Goal: Task Accomplishment & Management: Manage account settings

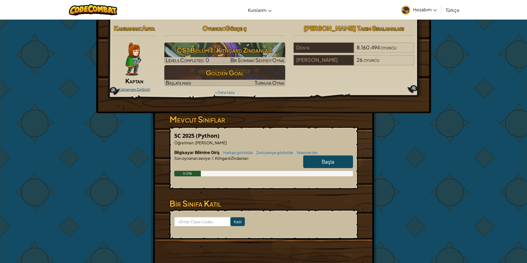
click at [136, 90] on link "Kahramanı Değiştir" at bounding box center [135, 89] width 32 height 4
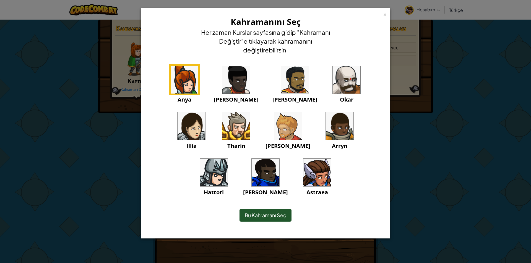
click at [89, 147] on div "× Kahramanını Seç Her zaman Kurslar sayfasına gidip "Kahramanı Değiştir"e tıkla…" at bounding box center [265, 131] width 531 height 263
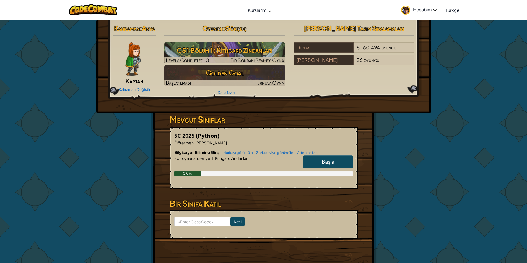
click at [336, 161] on link "Başla" at bounding box center [328, 162] width 50 height 13
select select "tr"
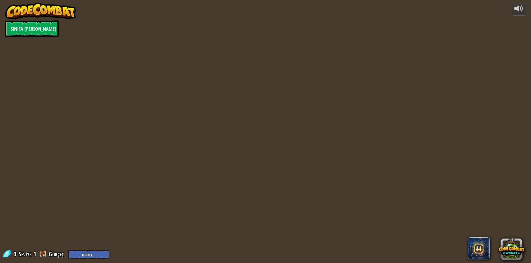
select select "tr"
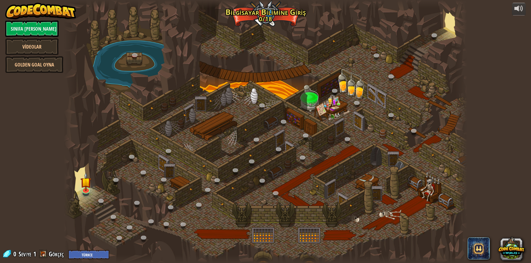
select select "tr"
click at [84, 190] on link at bounding box center [85, 189] width 11 height 11
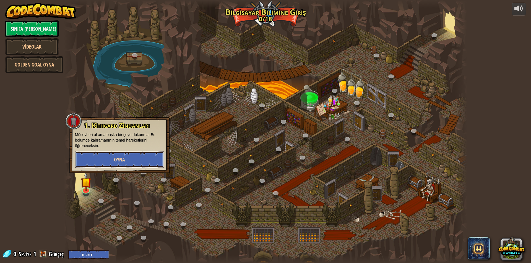
click at [113, 154] on button "Oyna" at bounding box center [119, 160] width 89 height 17
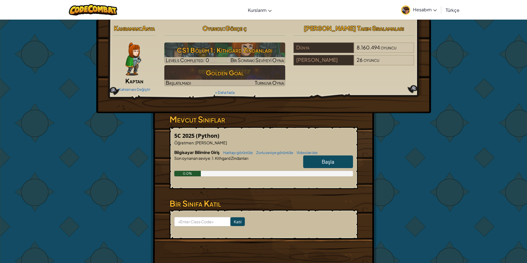
drag, startPoint x: 133, startPoint y: 79, endPoint x: 134, endPoint y: 84, distance: 5.6
click at [134, 84] on span "Kaptan" at bounding box center [134, 81] width 18 height 8
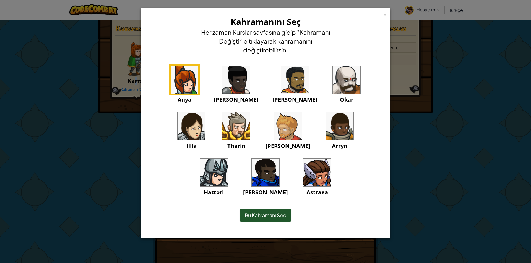
click at [303, 166] on img at bounding box center [317, 173] width 28 height 28
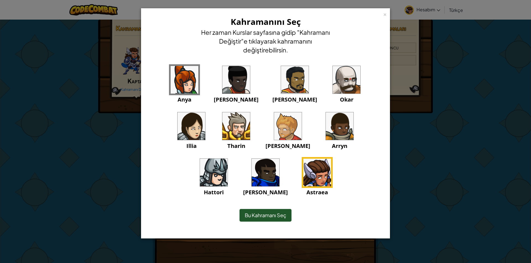
click at [258, 210] on div "Bu Kahramanı Seç" at bounding box center [265, 215] width 52 height 13
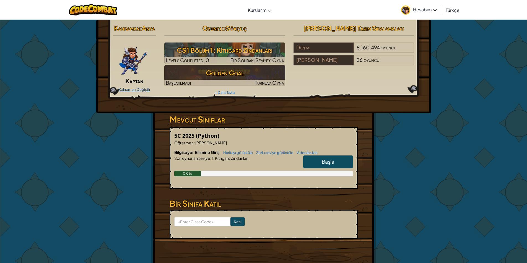
click at [135, 89] on link "Kahramanı Değiştir" at bounding box center [135, 89] width 32 height 4
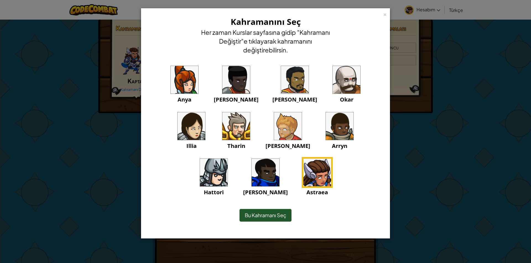
drag, startPoint x: 251, startPoint y: 200, endPoint x: 247, endPoint y: 200, distance: 3.6
click at [247, 204] on div "Bu Kahramanı Seç" at bounding box center [265, 216] width 226 height 24
click at [245, 212] on span "Bu Kahramanı Seç" at bounding box center [265, 215] width 41 height 6
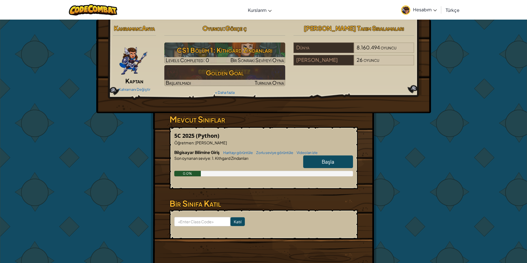
click at [327, 161] on span "Başla" at bounding box center [328, 162] width 12 height 6
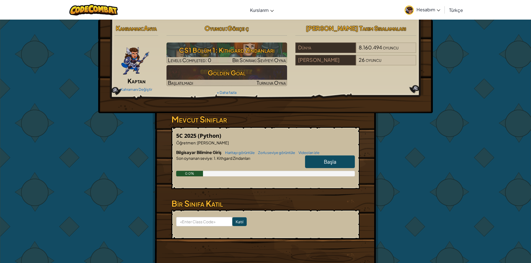
select select "tr"
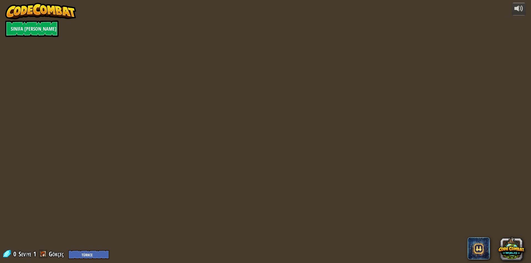
select select "tr"
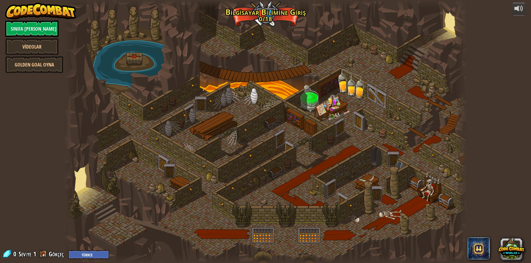
select select "tr"
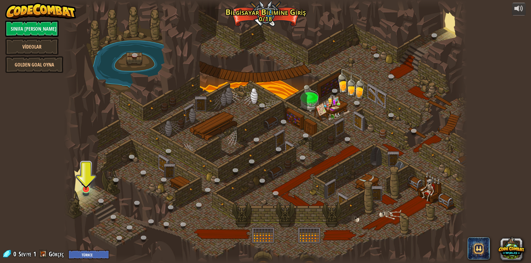
click at [91, 190] on div at bounding box center [265, 131] width 403 height 263
click at [85, 187] on img at bounding box center [85, 177] width 11 height 25
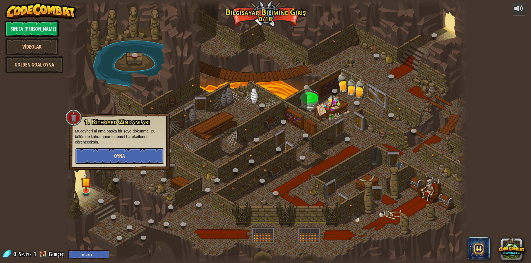
click at [105, 151] on button "Oyna" at bounding box center [119, 156] width 89 height 17
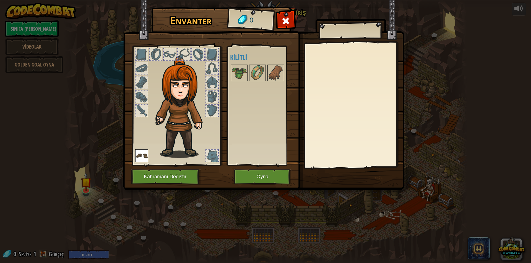
drag, startPoint x: 177, startPoint y: 85, endPoint x: 177, endPoint y: 125, distance: 39.5
click at [187, 112] on img at bounding box center [182, 107] width 59 height 102
click at [166, 176] on button "Kahramanı Değiştir" at bounding box center [166, 176] width 70 height 15
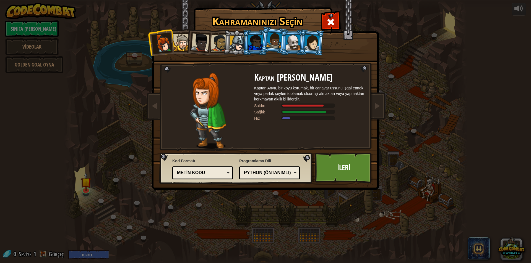
click at [305, 46] on div at bounding box center [311, 43] width 15 height 16
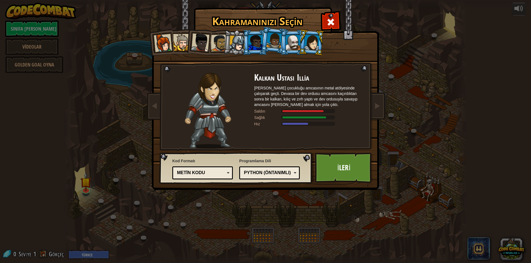
click at [276, 45] on div at bounding box center [274, 40] width 16 height 16
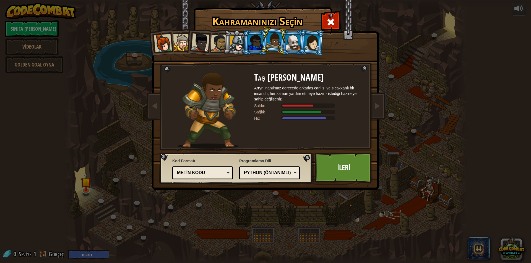
click at [288, 46] on div at bounding box center [293, 42] width 14 height 15
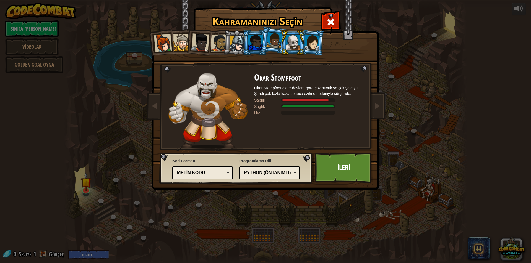
click at [254, 42] on div at bounding box center [255, 42] width 14 height 15
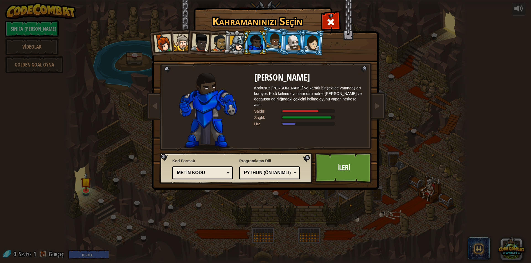
click at [226, 44] on li at bounding box center [236, 42] width 26 height 27
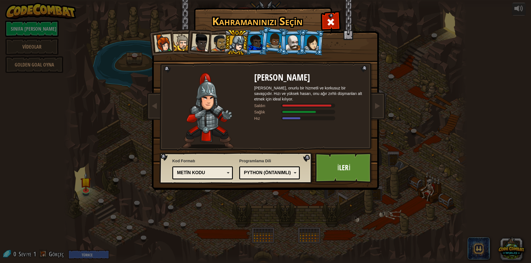
click at [214, 43] on div at bounding box center [219, 43] width 17 height 17
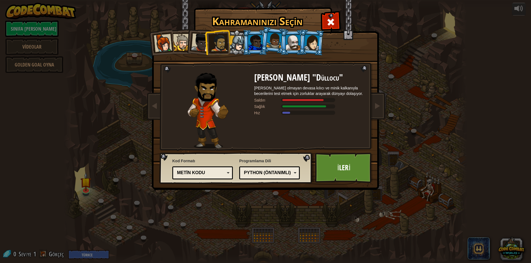
click at [161, 42] on div at bounding box center [163, 43] width 18 height 18
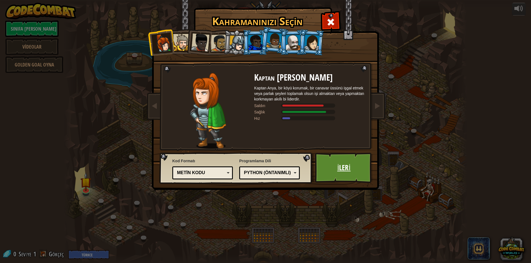
click at [336, 168] on link "İleri" at bounding box center [344, 168] width 58 height 30
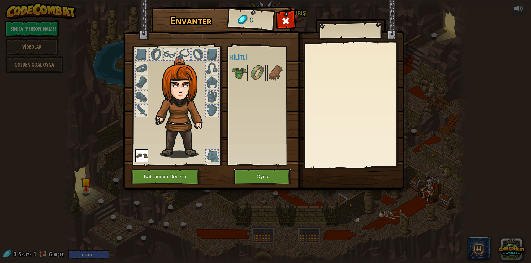
click at [252, 176] on button "Oyna" at bounding box center [263, 176] width 58 height 15
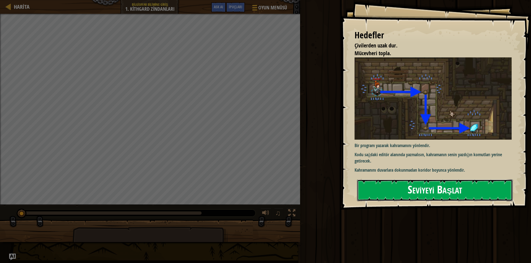
click at [466, 181] on button "Seviyeyi Başlat" at bounding box center [435, 191] width 156 height 22
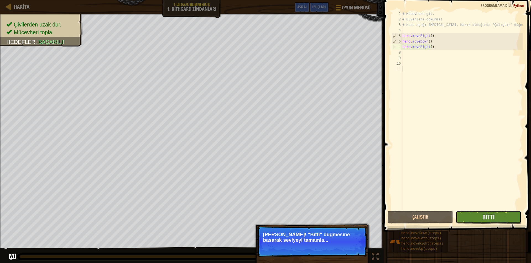
click at [505, 217] on button "Bitti" at bounding box center [489, 217] width 66 height 13
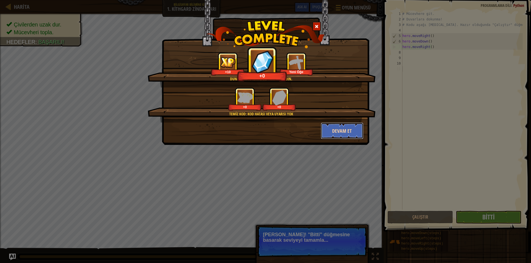
click at [339, 129] on button "Devam et" at bounding box center [342, 131] width 43 height 17
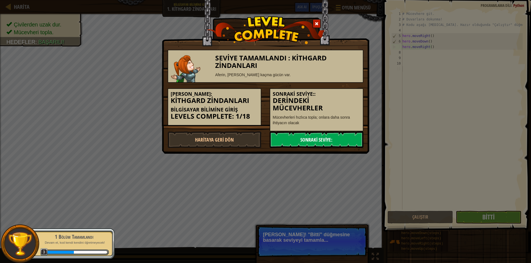
click at [352, 142] on link "Sonraki Seviye:" at bounding box center [317, 140] width 94 height 17
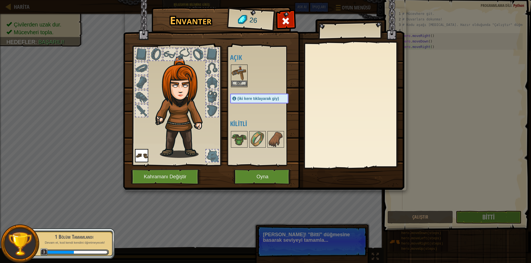
drag, startPoint x: 232, startPoint y: 80, endPoint x: 235, endPoint y: 80, distance: 2.8
click at [233, 80] on img at bounding box center [238, 72] width 15 height 15
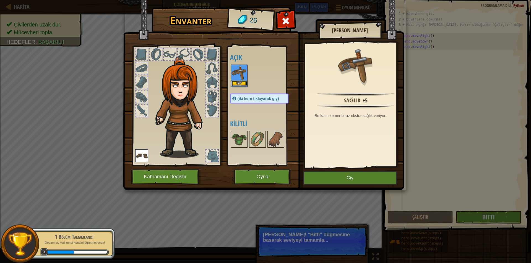
click at [239, 82] on button "Giy" at bounding box center [238, 84] width 15 height 6
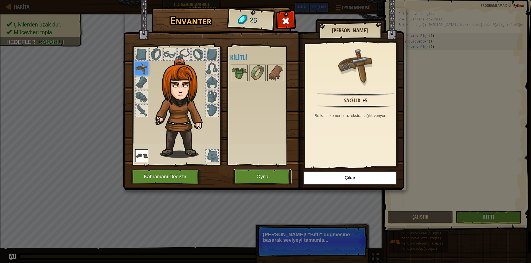
click at [263, 175] on button "Oyna" at bounding box center [263, 176] width 58 height 15
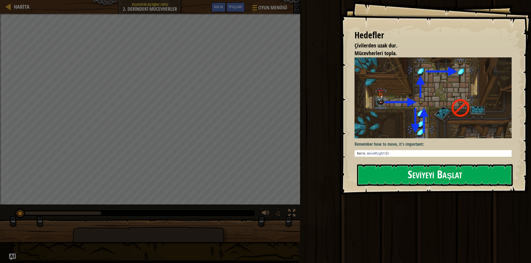
click at [368, 174] on button "Seviyeyi Başlat" at bounding box center [435, 175] width 156 height 22
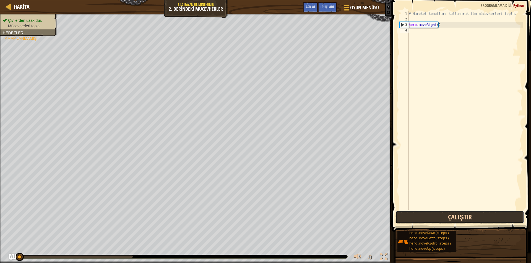
click at [454, 221] on button "Çalıştır" at bounding box center [459, 217] width 129 height 13
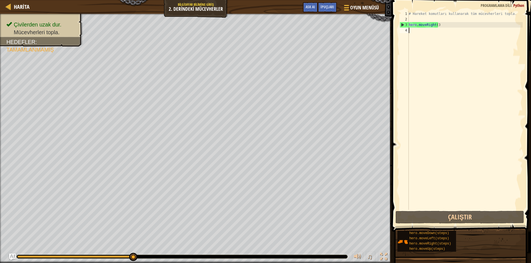
type textarea "h"
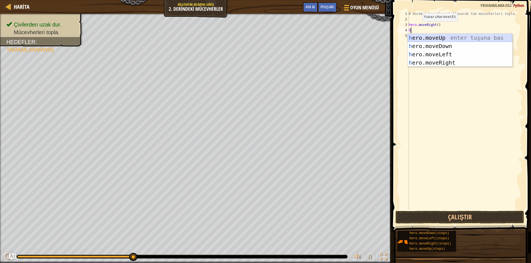
click at [435, 35] on div "h ero.moveUp enter tuşuna bas h ero.moveDown enter tuşuna bas h ero.moveLeft en…" at bounding box center [460, 59] width 105 height 50
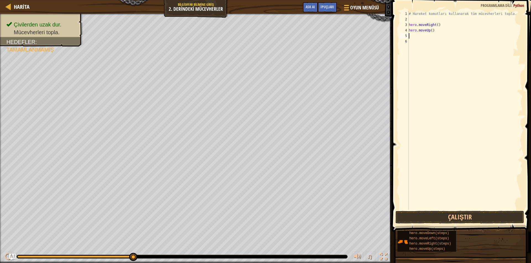
type textarea "h"
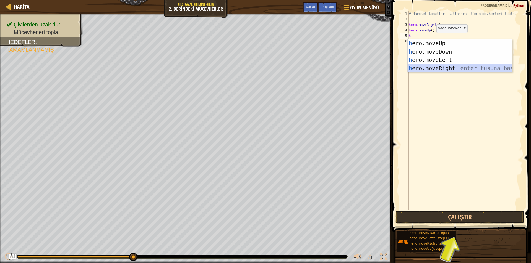
click at [453, 66] on div "h ero.moveUp enter tuşuna bas h ero.moveDown enter tuşuna bas h ero.moveLeft en…" at bounding box center [460, 64] width 105 height 50
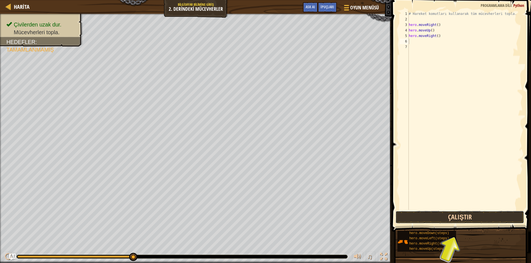
click at [472, 221] on button "Çalıştır" at bounding box center [459, 217] width 129 height 13
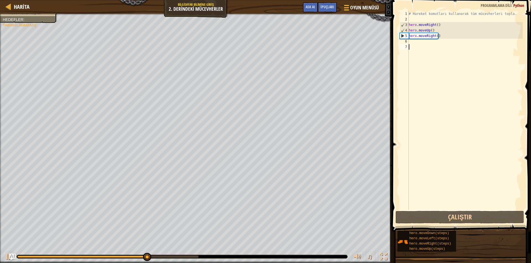
click at [415, 46] on div "# Hareket komutları kullanarak tüm mücevherleri topla. hero . moveRight ( ) her…" at bounding box center [465, 116] width 115 height 210
click at [412, 45] on div "# Hareket komutları kullanarak tüm mücevherleri topla. hero . moveRight ( ) her…" at bounding box center [465, 116] width 115 height 210
click at [410, 41] on div "# Hareket komutları kullanarak tüm mücevherleri topla. hero . moveRight ( ) her…" at bounding box center [465, 116] width 115 height 210
click at [414, 42] on div "# Hareket komutları kullanarak tüm mücevherleri topla. hero . moveRight ( ) her…" at bounding box center [465, 116] width 115 height 210
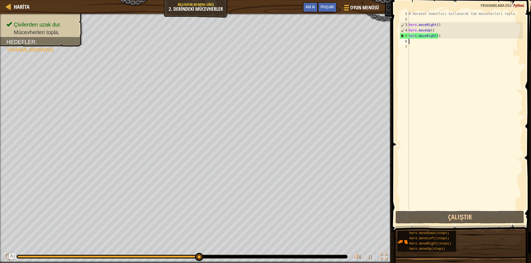
type textarea "h"
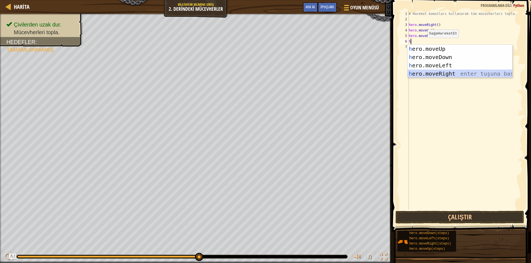
click at [435, 72] on div "h ero.moveUp enter tuşuna bas h ero.moveDown enter tuşuna bas h ero.moveLeft en…" at bounding box center [460, 70] width 105 height 50
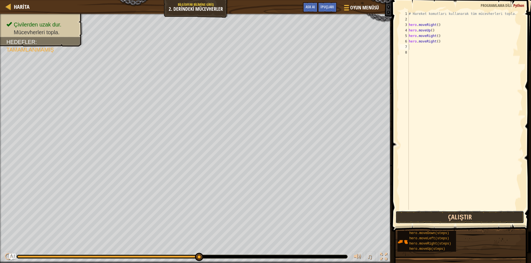
click at [453, 218] on button "Çalıştır" at bounding box center [459, 217] width 129 height 13
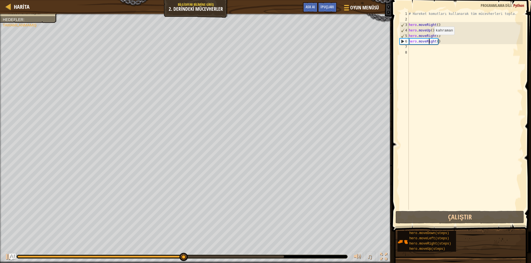
click at [429, 40] on div "# Hareket komutları kullanarak tüm mücevherleri topla. hero . moveRight ( ) her…" at bounding box center [465, 116] width 115 height 210
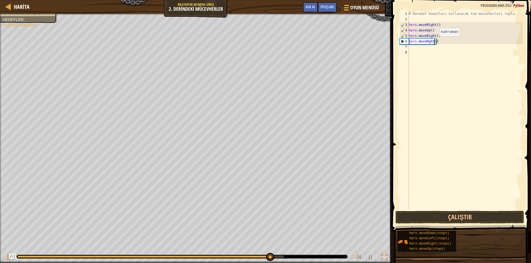
click at [435, 42] on div "# Hareket komutları kullanarak tüm mücevherleri topla. hero . moveRight ( ) her…" at bounding box center [465, 116] width 115 height 210
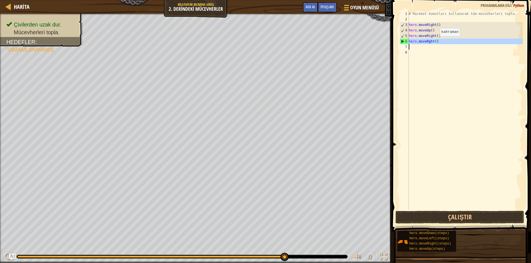
click at [435, 42] on div "# Hareket komutları kullanarak tüm mücevherleri topla. hero . moveRight ( ) her…" at bounding box center [465, 116] width 115 height 210
type textarea "hero.moveRght()"
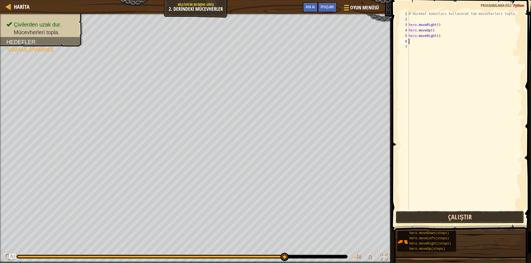
click at [415, 213] on button "Çalıştır" at bounding box center [459, 217] width 129 height 13
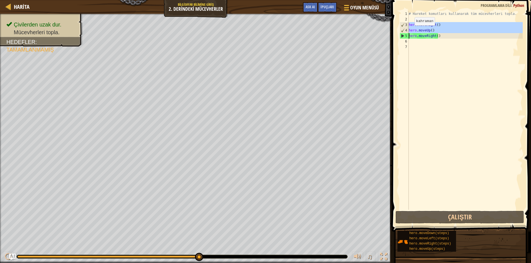
drag, startPoint x: 408, startPoint y: 27, endPoint x: 410, endPoint y: 31, distance: 4.0
click at [410, 31] on div "1 2 3 4 5 6 7 # Hareket komutları kullanarak tüm mücevherleri topla. hero . mov…" at bounding box center [460, 110] width 124 height 199
click at [410, 31] on div "# Hareket komutları kullanarak tüm mücevherleri topla. hero . moveRight ( ) her…" at bounding box center [465, 110] width 115 height 199
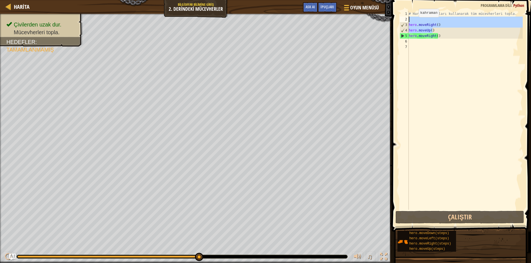
drag, startPoint x: 437, startPoint y: 29, endPoint x: 413, endPoint y: 23, distance: 24.7
click at [413, 23] on div "# Hareket komutları kullanarak tüm mücevherleri topla. hero . moveRight ( ) her…" at bounding box center [465, 116] width 115 height 210
click at [412, 23] on div "# Hareket komutları kullanarak tüm mücevherleri topla. hero . moveRight ( ) her…" at bounding box center [465, 110] width 115 height 199
type textarea "hero.moveRight()"
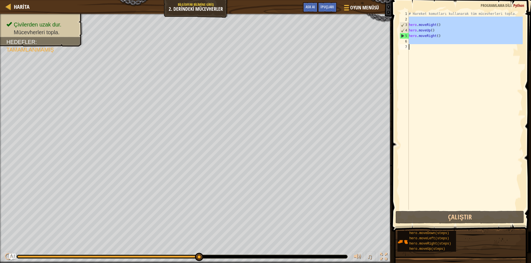
drag, startPoint x: 413, startPoint y: 20, endPoint x: 412, endPoint y: 58, distance: 37.6
click at [412, 58] on div "# Hareket komutları kullanarak tüm mücevherleri topla. hero . moveRight ( ) her…" at bounding box center [465, 116] width 115 height 210
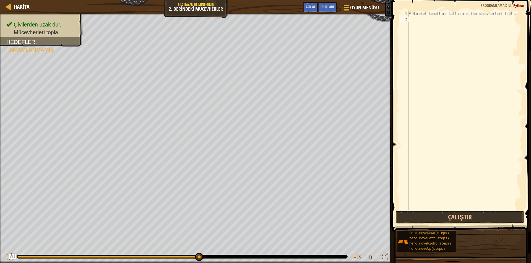
type textarea "h"
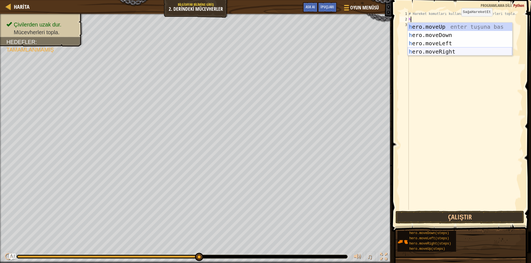
click at [459, 54] on div "h ero.moveUp enter tuşuna bas h ero.moveDown enter tuşuna bas h ero.moveLeft en…" at bounding box center [460, 48] width 105 height 50
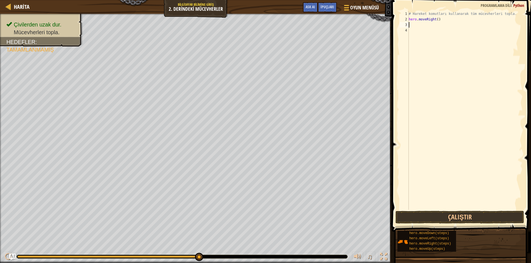
type textarea "h"
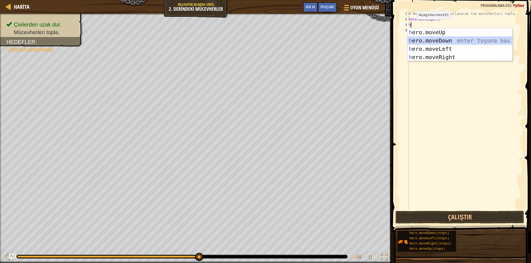
click at [427, 40] on div "h ero.moveUp enter tuşuna bas h ero.moveDown enter tuşuna bas h ero.moveLeft en…" at bounding box center [460, 53] width 105 height 50
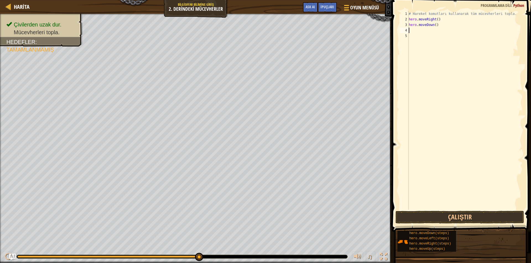
type textarea "h"
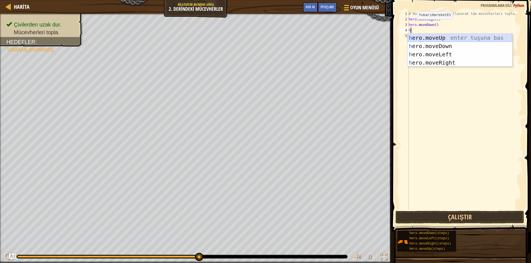
click at [427, 38] on div "h ero.moveUp enter tuşuna bas h ero.moveDown enter tuşuna bas h ero.moveLeft en…" at bounding box center [460, 59] width 105 height 50
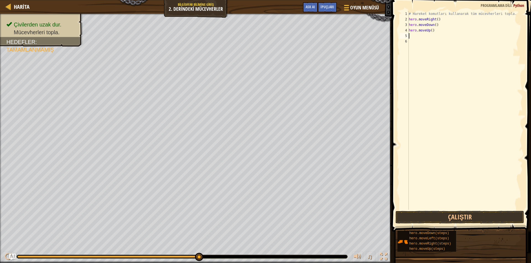
type textarea "h"
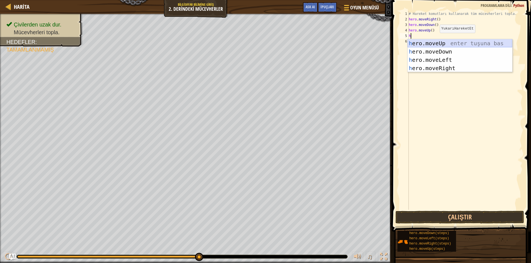
click at [437, 43] on div "h ero.moveUp enter tuşuna bas h ero.moveDown enter tuşuna bas h ero.moveLeft en…" at bounding box center [460, 64] width 105 height 50
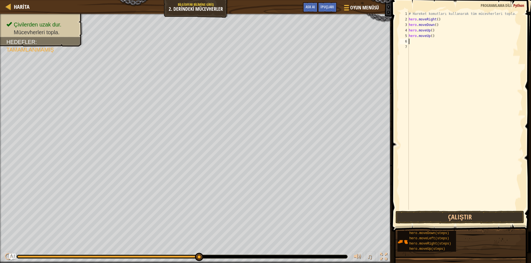
type textarea "h"
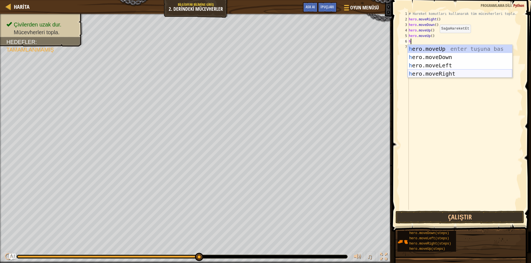
click at [441, 71] on div "h ero.moveUp enter tuşuna bas h ero.moveDown enter tuşuna bas h ero.moveLeft en…" at bounding box center [460, 70] width 105 height 50
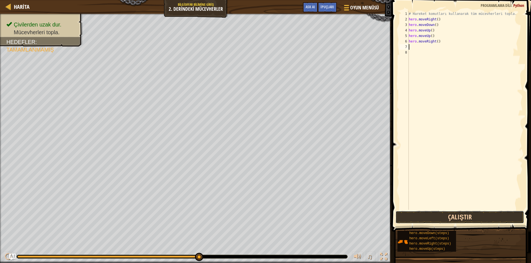
click at [426, 217] on button "Çalıştır" at bounding box center [459, 217] width 129 height 13
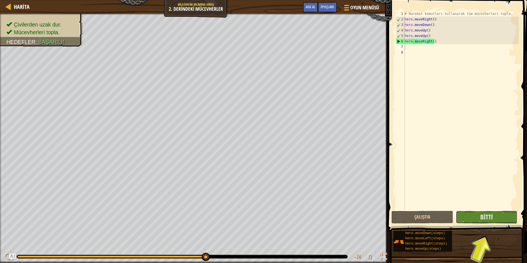
click at [480, 224] on button "Bitti" at bounding box center [487, 217] width 62 height 13
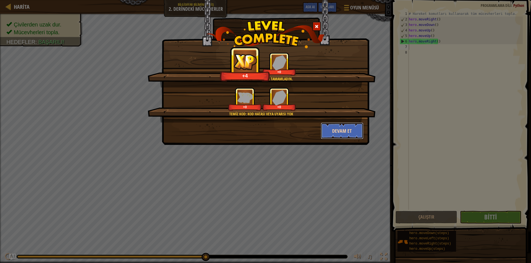
click at [336, 123] on button "Devam et" at bounding box center [342, 131] width 43 height 17
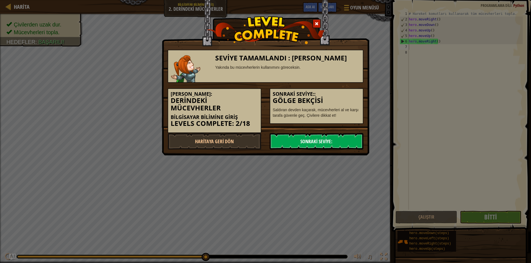
click at [301, 143] on link "Sonraki Seviye:" at bounding box center [317, 141] width 94 height 17
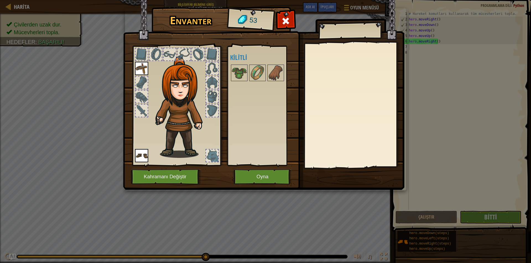
drag, startPoint x: 133, startPoint y: 70, endPoint x: 124, endPoint y: 84, distance: 16.2
click at [125, 84] on div "Envanter 53 Açık Giy Giy (iki kere tıklayarak giy) Kilitli Giy Çıkar Kilidini a…" at bounding box center [265, 99] width 281 height 182
click at [138, 70] on img at bounding box center [141, 68] width 13 height 13
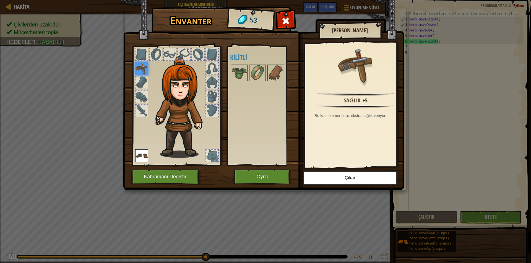
click at [138, 70] on img at bounding box center [141, 68] width 13 height 13
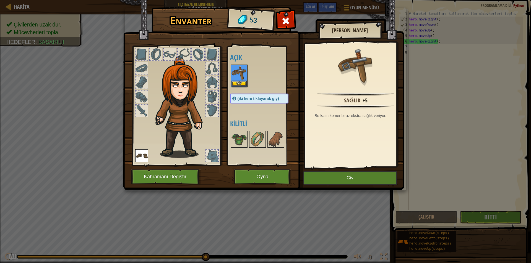
drag, startPoint x: 146, startPoint y: 73, endPoint x: 148, endPoint y: 77, distance: 4.5
click at [147, 76] on div at bounding box center [176, 104] width 91 height 124
click at [242, 84] on button "Giy" at bounding box center [238, 84] width 15 height 6
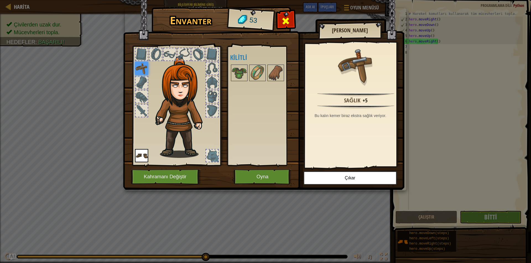
click at [286, 24] on span at bounding box center [285, 21] width 9 height 9
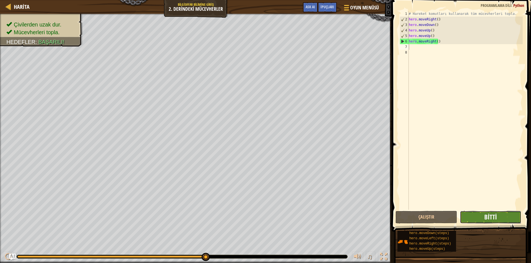
click at [492, 221] on span "Bitti" at bounding box center [490, 217] width 12 height 9
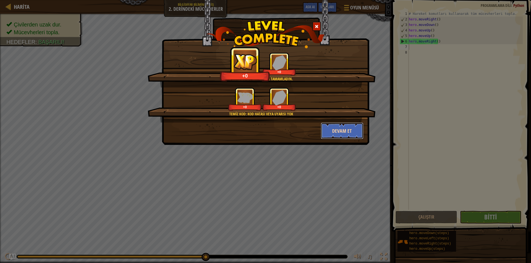
click at [343, 133] on button "Devam et" at bounding box center [342, 131] width 43 height 17
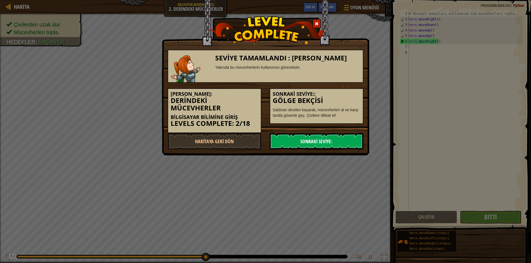
click at [299, 143] on link "Sonraki Seviye:" at bounding box center [317, 141] width 94 height 17
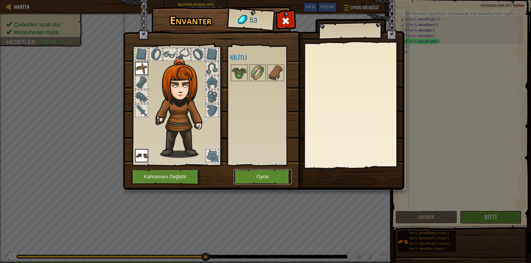
click at [257, 173] on button "Oyna" at bounding box center [263, 176] width 58 height 15
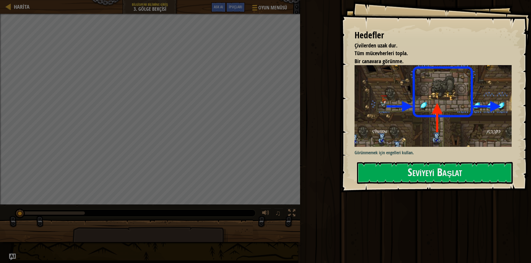
drag, startPoint x: 402, startPoint y: 152, endPoint x: 398, endPoint y: 151, distance: 4.5
click at [398, 151] on p "Görünmemek için engelleri kullan." at bounding box center [434, 153] width 161 height 6
drag, startPoint x: 397, startPoint y: 160, endPoint x: 401, endPoint y: 162, distance: 4.6
click at [398, 161] on div "Hedefler Çivilerden uzak dur. Tüm mücevherleri topla. Bir canavara görünme. Gör…" at bounding box center [436, 96] width 190 height 193
click at [408, 167] on button "Seviyeyi Başlat" at bounding box center [435, 173] width 156 height 22
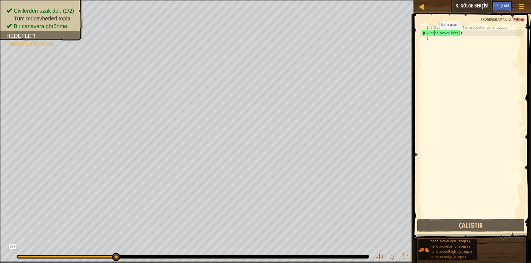
click at [435, 35] on div "# Deve görünme. Tüm mücevherleri topla. hero . moveRight ( )" at bounding box center [475, 127] width 93 height 205
type textarea "hero.moveRight()"
click at [433, 38] on div "# Deve görünme. Tüm mücevherleri topla. hero . moveRight ( )" at bounding box center [475, 127] width 93 height 205
click at [430, 45] on div "# Deve görünme. Tüm mücevherleri topla. hero . moveRight ( )" at bounding box center [475, 127] width 93 height 205
type textarea "h"
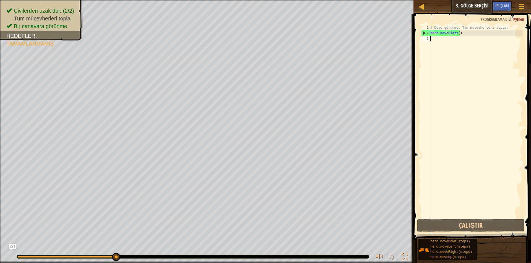
scroll to position [2, 0]
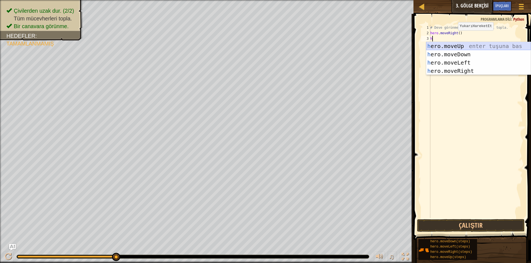
click at [466, 44] on div "h ero.moveUp enter tuşuna bas h ero.moveDown enter tuşuna bas h ero.moveLeft en…" at bounding box center [478, 67] width 105 height 50
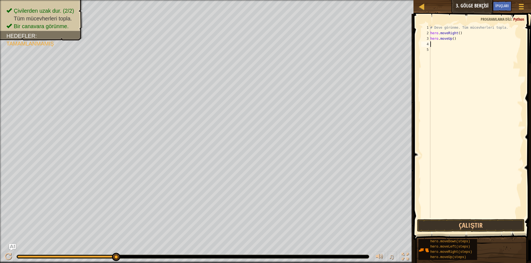
type textarea "h"
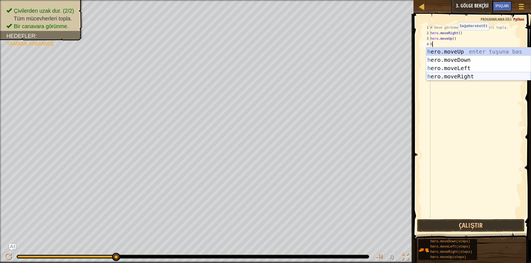
click at [454, 74] on div "h ero.moveUp enter tuşuna bas h ero.moveDown enter tuşuna bas h ero.moveLeft en…" at bounding box center [478, 73] width 105 height 50
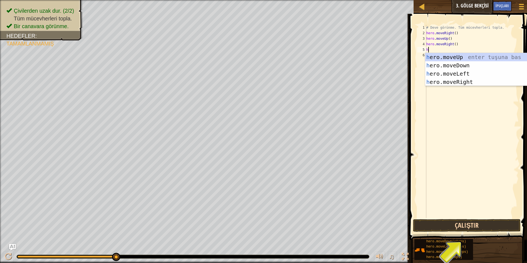
type textarea "h"
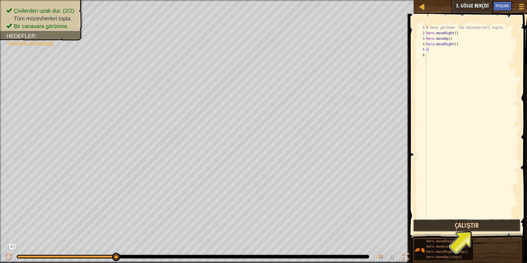
click at [451, 227] on button "Çalıştır" at bounding box center [467, 226] width 108 height 13
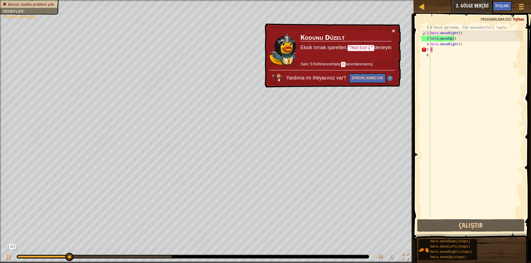
click at [394, 28] on button "×" at bounding box center [393, 31] width 3 height 6
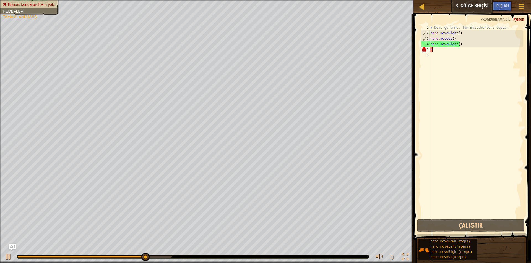
click at [434, 52] on div "# Deve görünme. Tüm mücevherleri topla. hero . moveRight ( ) hero . moveUp ( ) …" at bounding box center [475, 127] width 93 height 205
click at [434, 51] on div "# Deve görünme. Tüm mücevherleri topla. hero . moveRight ( ) hero . moveUp ( ) …" at bounding box center [475, 127] width 93 height 205
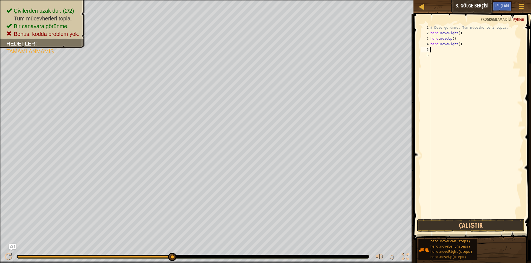
type textarea "h"
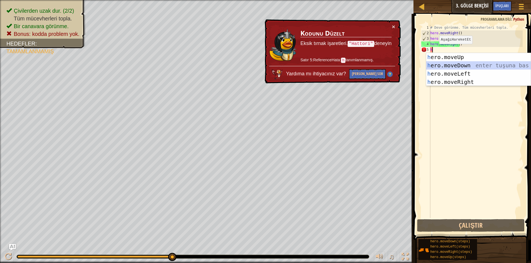
click at [454, 66] on div "h ero.moveUp enter tuşuna bas h ero.moveDown enter tuşuna bas h ero.moveLeft en…" at bounding box center [478, 78] width 105 height 50
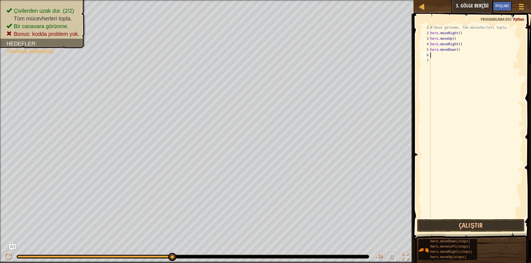
type textarea "h"
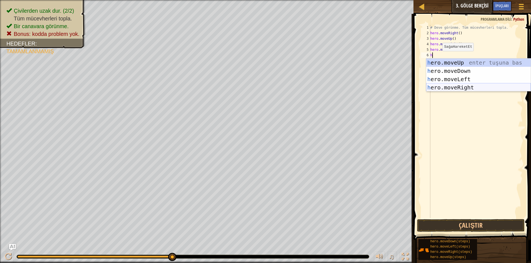
click at [453, 87] on div "h ero.moveUp enter tuşuna bas h ero.moveDown enter tuşuna bas h ero.moveLeft en…" at bounding box center [478, 84] width 105 height 50
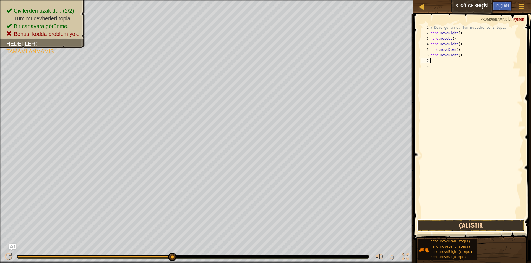
click at [452, 225] on button "Çalıştır" at bounding box center [471, 226] width 108 height 13
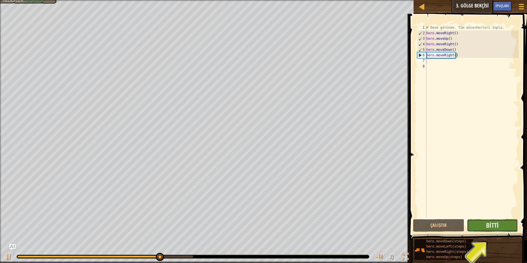
click at [500, 223] on button "Bitti" at bounding box center [492, 226] width 51 height 13
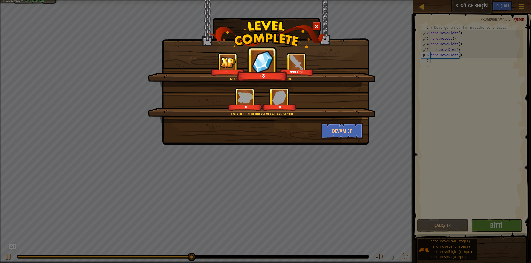
click at [296, 63] on img at bounding box center [296, 62] width 15 height 15
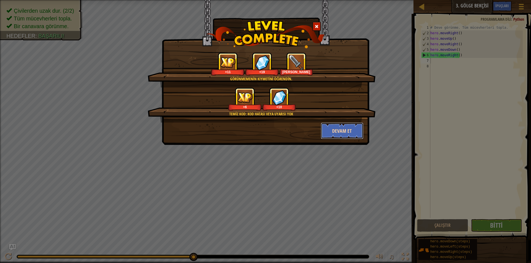
drag, startPoint x: 357, startPoint y: 127, endPoint x: 359, endPoint y: 134, distance: 7.4
click at [359, 134] on button "Devam et" at bounding box center [342, 131] width 43 height 17
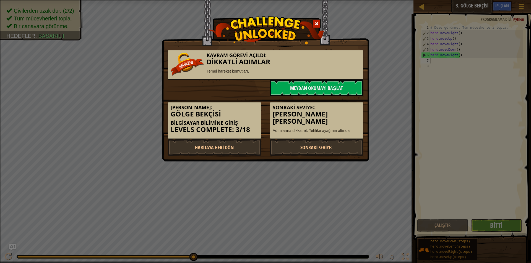
drag, startPoint x: 309, startPoint y: 143, endPoint x: 307, endPoint y: 137, distance: 6.0
click at [307, 138] on div "Kavram Görevi Açıldı: Dikkatli Adımlar Temel hareket komutları. Meydan Okumayı …" at bounding box center [266, 100] width 196 height 112
click at [312, 150] on link "Sonraki Seviye:" at bounding box center [317, 147] width 94 height 17
click at [312, 148] on link "Sonraki Seviye:" at bounding box center [317, 147] width 94 height 17
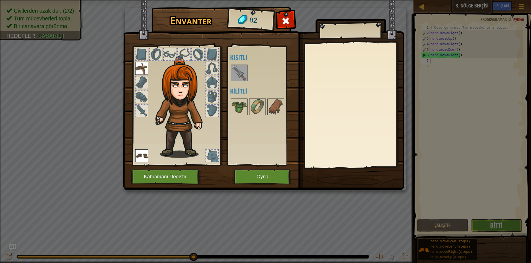
click at [239, 72] on img at bounding box center [238, 72] width 15 height 15
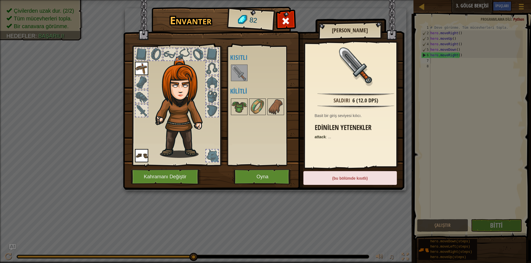
click at [239, 72] on img at bounding box center [238, 72] width 15 height 15
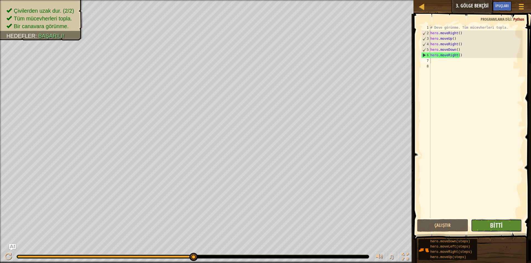
click at [497, 230] on button "Bitti" at bounding box center [496, 226] width 51 height 13
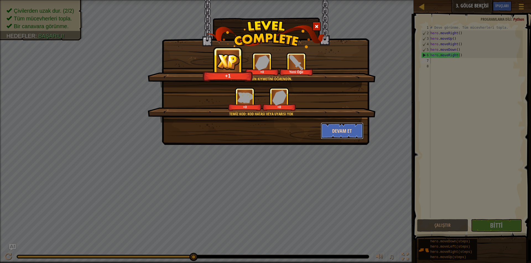
click at [336, 125] on button "Devam et" at bounding box center [342, 131] width 43 height 17
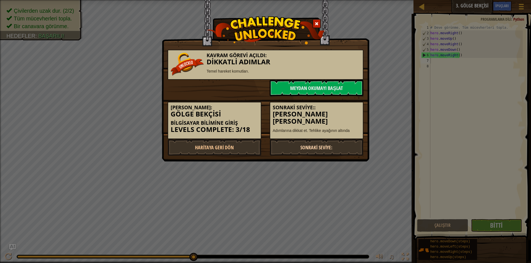
click at [328, 145] on link "Sonraki Seviye:" at bounding box center [317, 147] width 94 height 17
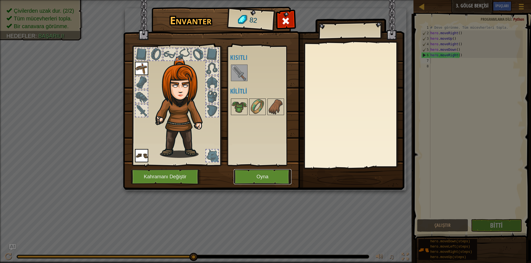
click at [244, 174] on button "Oyna" at bounding box center [263, 176] width 58 height 15
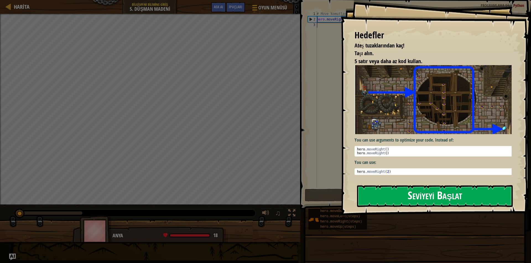
drag, startPoint x: 460, startPoint y: 187, endPoint x: 464, endPoint y: 197, distance: 10.5
click at [461, 189] on button "Seviyeyi Başlat" at bounding box center [435, 197] width 156 height 22
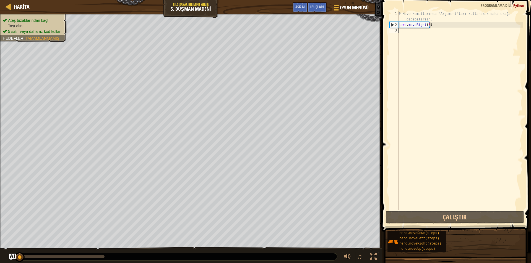
click at [261, 0] on html "Harita Bilgisayar Bilimine Giriş 5. Düşman Madeni Oyun Menüsü Bitti İpuçları As…" at bounding box center [265, 0] width 531 height 0
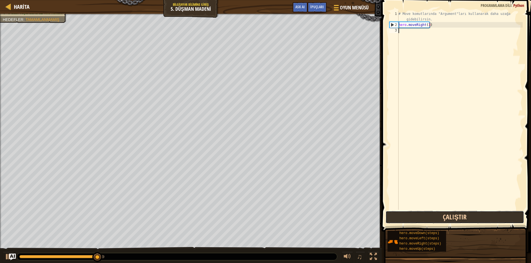
click at [434, 222] on button "Çalıştır" at bounding box center [454, 217] width 139 height 13
click at [455, 215] on button "Çalıştır" at bounding box center [454, 217] width 139 height 13
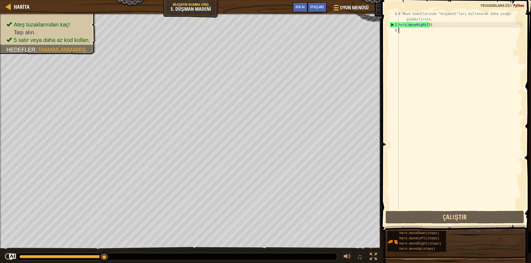
type textarea "h"
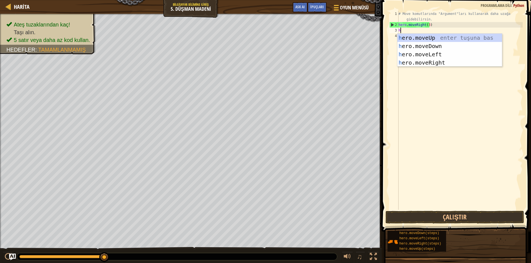
scroll to position [2, 0]
click at [422, 36] on div "h ero.moveUp enter tuşuna bas h ero.moveDown enter tuşuna bas h ero.moveLeft en…" at bounding box center [449, 59] width 105 height 50
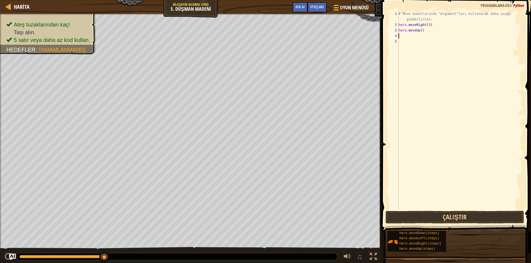
type textarea "h"
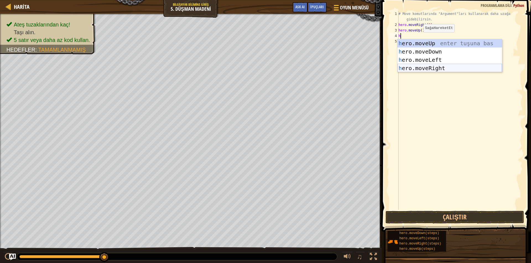
click at [443, 69] on div "h ero.moveUp enter tuşuna bas h ero.moveDown enter tuşuna bas h ero.moveLeft en…" at bounding box center [449, 64] width 105 height 50
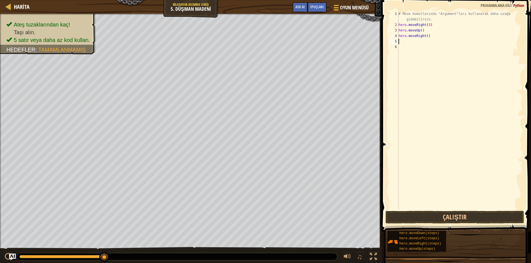
type textarea "h"
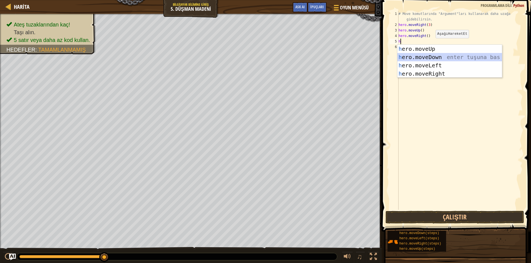
click at [440, 58] on div "h ero.moveUp enter tuşuna bas h ero.moveDown enter tuşuna bas h ero.moveLeft en…" at bounding box center [449, 70] width 105 height 50
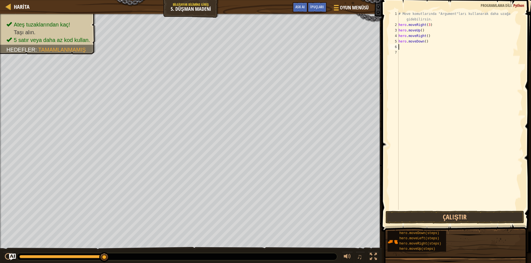
type textarea "h"
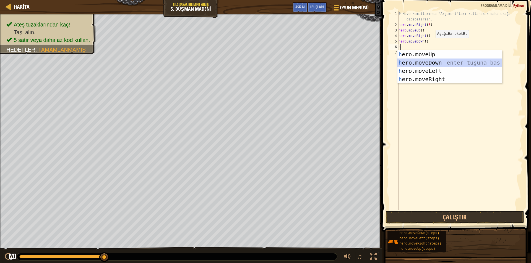
click at [422, 64] on div "h ero.moveUp enter tuşuna bas h ero.moveDown enter tuşuna bas h ero.moveLeft en…" at bounding box center [449, 75] width 105 height 50
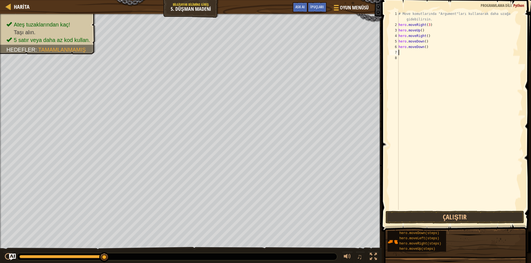
type textarea "h"
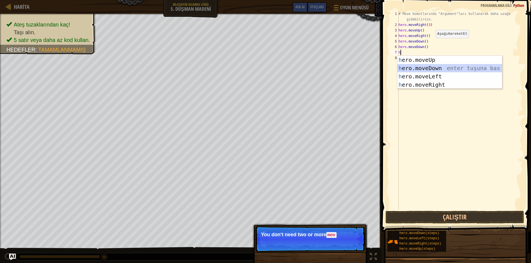
click at [426, 68] on div "h ero.moveUp enter tuşuna bas h ero.moveDown enter tuşuna bas h ero.moveLeft en…" at bounding box center [449, 81] width 105 height 50
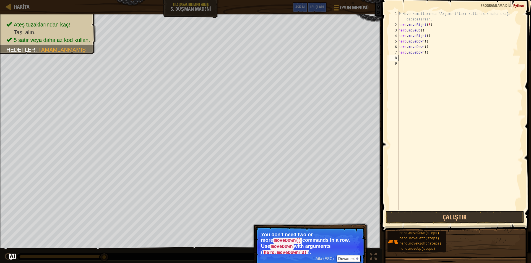
type textarea "h"
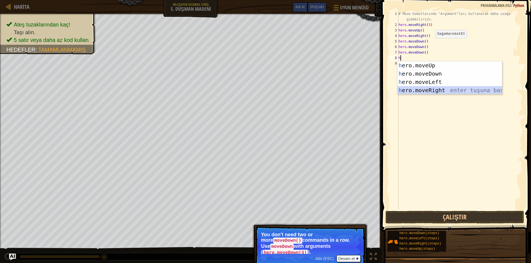
click at [427, 91] on div "h ero.moveUp enter tuşuna bas h ero.moveDown enter tuşuna bas h ero.moveLeft en…" at bounding box center [449, 86] width 105 height 50
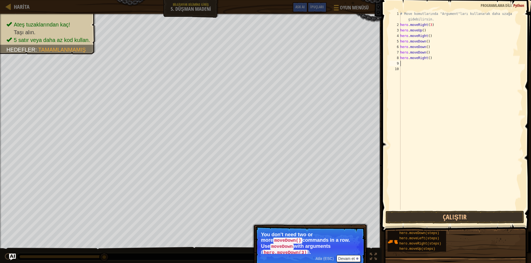
click at [449, 217] on button "Çalıştır" at bounding box center [454, 217] width 139 height 13
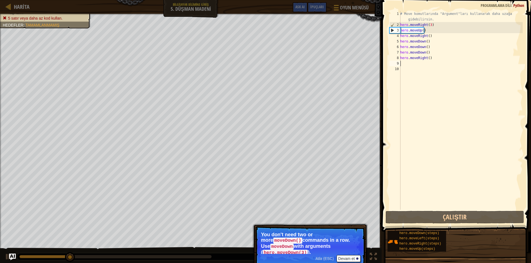
click at [411, 64] on div "# Move komutlarında "Argument"ları kullanarak daha uzağa gidebilirsin. hero . m…" at bounding box center [461, 119] width 124 height 216
type textarea "h"
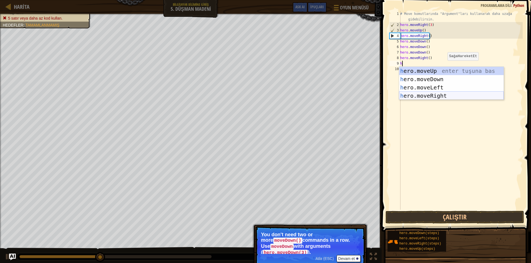
click at [440, 94] on div "h ero.moveUp enter tuşuna bas h ero.moveDown enter tuşuna bas h ero.moveLeft en…" at bounding box center [451, 92] width 105 height 50
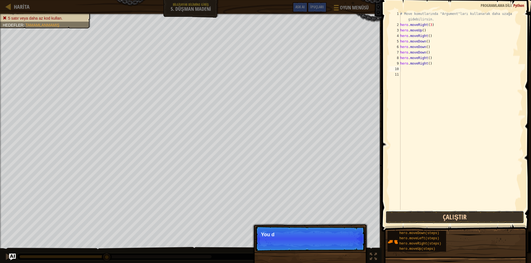
click at [453, 218] on button "Çalıştır" at bounding box center [454, 217] width 139 height 13
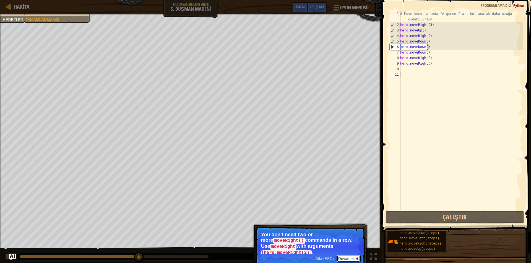
click at [354, 255] on button "Devam et" at bounding box center [348, 258] width 24 height 7
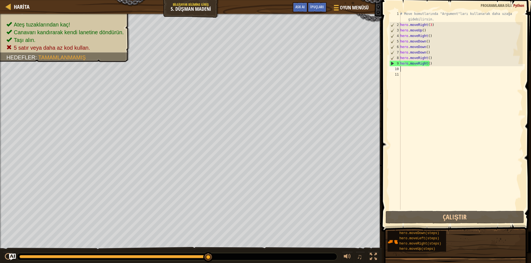
drag, startPoint x: 439, startPoint y: 69, endPoint x: 436, endPoint y: 65, distance: 5.1
click at [436, 65] on div "# Move komutlarında "Argument"ları kullanarak daha uzağa gidebilirsin. hero . m…" at bounding box center [461, 119] width 124 height 216
type textarea "hero.moveRight()"
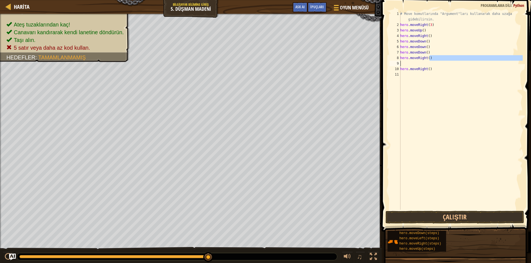
click at [433, 61] on div "# Move komutlarında "Argument"ları kullanarak daha uzağa gidebilirsin. hero . m…" at bounding box center [461, 110] width 124 height 199
click at [437, 69] on div "# Move komutlarında "Argument"ları kullanarak daha uzağa gidebilirsin. hero . m…" at bounding box center [461, 119] width 124 height 216
type textarea "h"
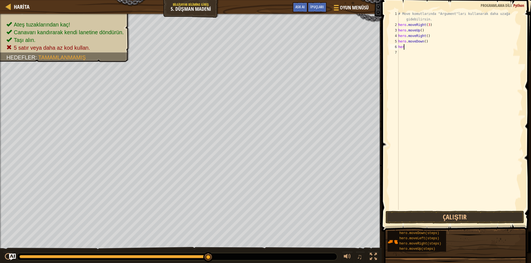
type textarea "h"
type textarea "hero.moveDown(3)"
click at [440, 216] on button "Çalıştır" at bounding box center [454, 217] width 139 height 13
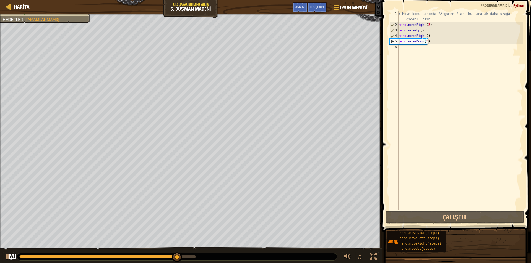
click at [415, 52] on div "# Move komutlarında "Argument"ları kullanarak daha uzağa gidebilirsin. hero . m…" at bounding box center [460, 119] width 126 height 216
click at [406, 50] on div "# Move komutlarında "Argument"ları kullanarak daha uzağa gidebilirsin. hero . m…" at bounding box center [460, 119] width 126 height 216
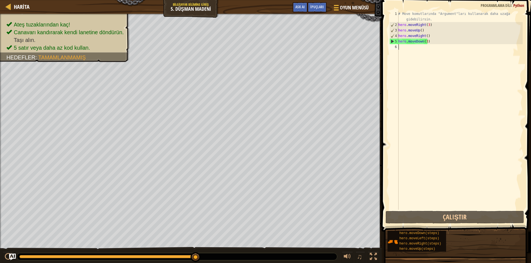
click at [401, 48] on div "# Move komutlarında "Argument"ları kullanarak daha uzağa gidebilirsin. hero . m…" at bounding box center [460, 119] width 126 height 216
type textarea "h"
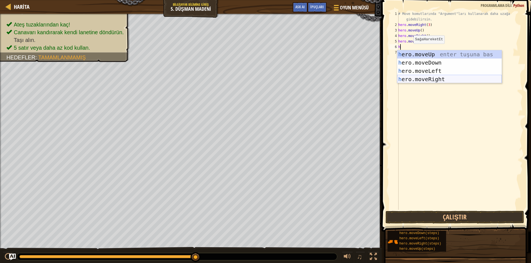
click at [430, 80] on div "h ero.moveUp enter tuşuna bas h ero.moveDown enter tuşuna bas h ero.moveLeft en…" at bounding box center [449, 75] width 105 height 50
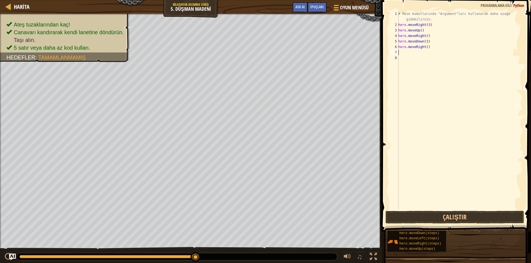
click at [425, 49] on div "# Move komutlarında "Argument"ları kullanarak daha uzağa gidebilirsin. hero . m…" at bounding box center [460, 119] width 126 height 216
type textarea "hero.moveRight(2)"
click at [453, 218] on button "Çalıştır" at bounding box center [454, 217] width 139 height 13
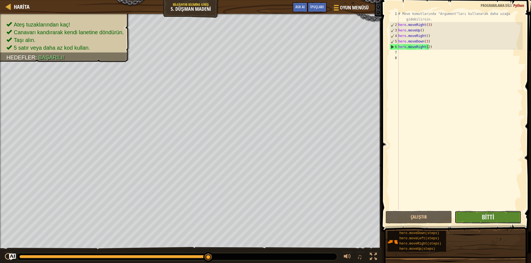
click at [476, 221] on button "Bitti" at bounding box center [488, 217] width 66 height 13
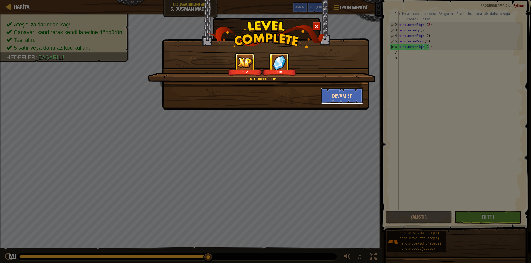
click at [355, 92] on button "Devam et" at bounding box center [342, 96] width 43 height 17
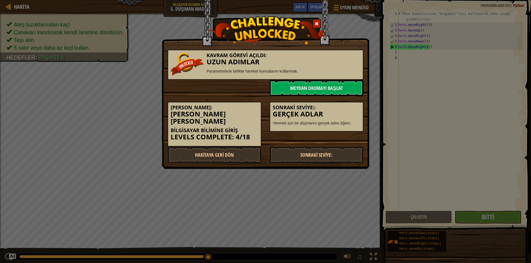
click at [339, 98] on div "Sonraki Seviye:: Gerçek Adlar Yenmek için bir düşmanın gerçek adını öğren." at bounding box center [316, 114] width 102 height 36
drag, startPoint x: 282, startPoint y: 143, endPoint x: 288, endPoint y: 145, distance: 6.3
click at [286, 147] on link "Sonraki Seviye:" at bounding box center [317, 155] width 94 height 17
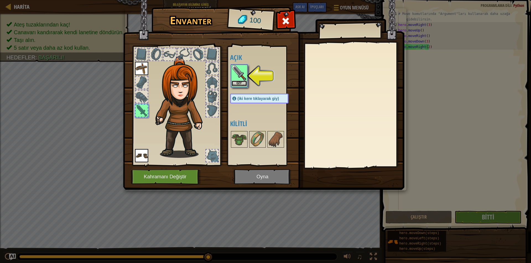
click at [242, 83] on button "Giy" at bounding box center [238, 84] width 15 height 6
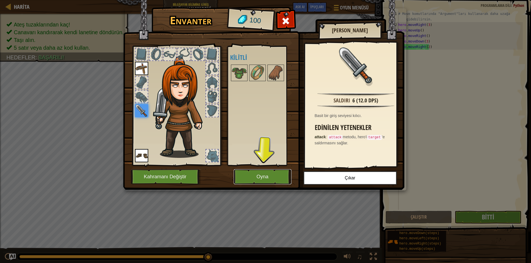
click at [280, 170] on button "Oyna" at bounding box center [263, 176] width 58 height 15
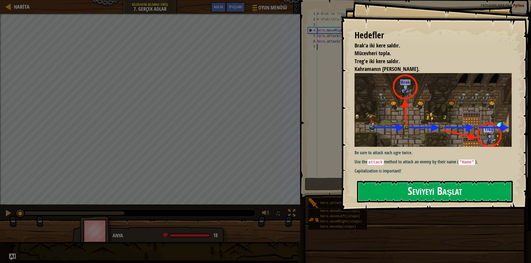
click at [442, 187] on button "Seviyeyi Başlat" at bounding box center [435, 192] width 156 height 22
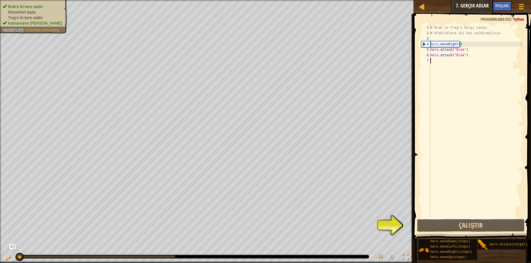
scroll to position [2, 0]
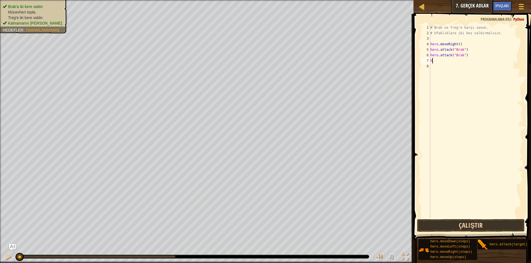
type textarea "h"
click at [456, 222] on button "Çalıştır" at bounding box center [471, 226] width 108 height 13
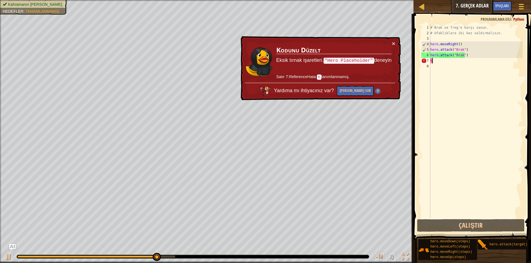
click at [436, 69] on div "# Brak ve Treg'e karşı savun. # Ufaklıklara iki kez saldırmalısın. hero . moveR…" at bounding box center [475, 127] width 93 height 205
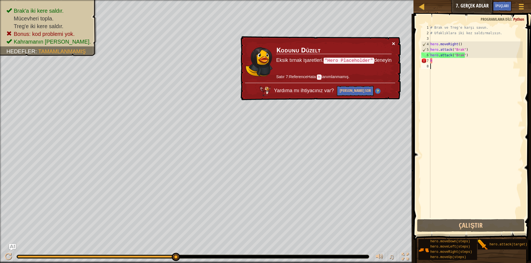
click at [393, 42] on button "×" at bounding box center [393, 44] width 3 height 6
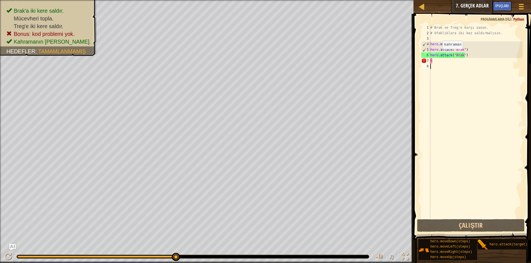
click at [441, 59] on div "# Brak ve Treg'e karşı savun. # Ufaklıklara iki kez saldırmalısın. hero . moveR…" at bounding box center [475, 127] width 93 height 205
click at [443, 62] on div "# Brak ve Treg'e karşı savun. # Ufaklıklara iki kez saldırmalısın. hero . moveR…" at bounding box center [475, 122] width 93 height 194
type textarea "h"
click at [441, 62] on div "# Brak ve Treg'e karşı savun. # Ufaklıklara iki kez saldırmalısın. hero . moveR…" at bounding box center [475, 127] width 93 height 205
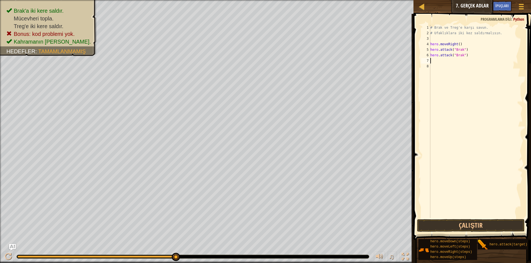
type textarea "h"
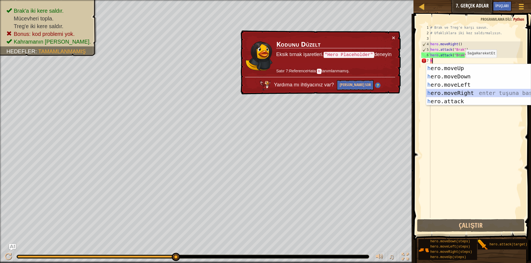
click at [466, 93] on div "h ero.moveUp enter tuşuna bas h ero.moveDown enter tuşuna bas h ero.moveLeft en…" at bounding box center [478, 93] width 105 height 58
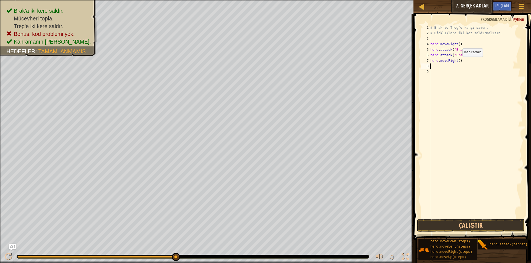
click at [458, 62] on div "# Brak ve Treg'e karşı savun. # Ufaklıklara iki kez saldırmalısın. hero . moveR…" at bounding box center [475, 127] width 93 height 205
type textarea "hero.moveRight(2)"
click at [453, 224] on button "Çalıştır" at bounding box center [471, 226] width 108 height 13
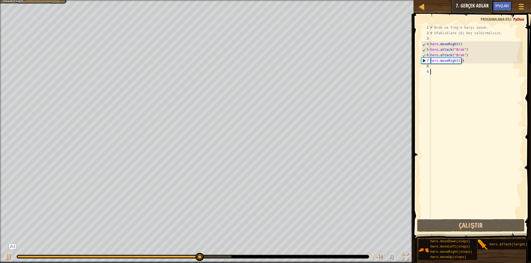
click at [435, 71] on div "# Brak ve Treg'e karşı savun. # Ufaklıklara iki kez saldırmalısın. hero . moveR…" at bounding box center [475, 127] width 93 height 205
click at [431, 66] on div "# Brak ve Treg'e karşı savun. # Ufaklıklara iki kez saldırmalısın. hero . moveR…" at bounding box center [475, 127] width 93 height 205
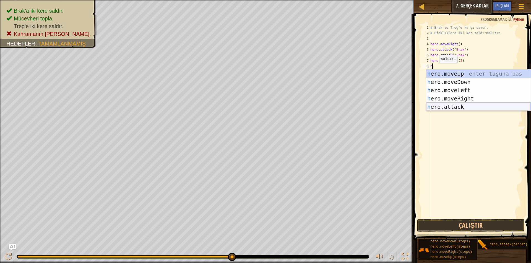
click at [461, 107] on div "h ero.moveUp enter tuşuna bas h ero.moveDown enter tuşuna bas h ero.moveLeft en…" at bounding box center [478, 99] width 105 height 58
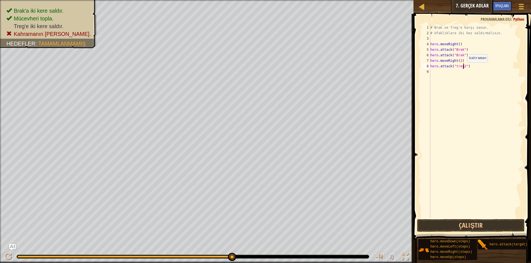
scroll to position [2, 3]
click at [457, 226] on button "Çalıştır" at bounding box center [471, 226] width 108 height 13
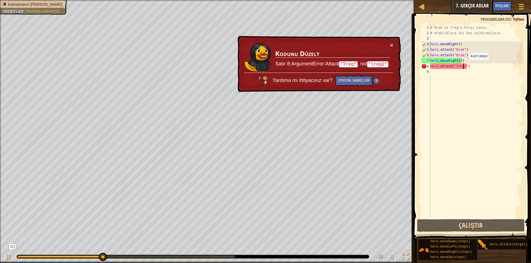
click at [464, 66] on div "# Brak ve Treg'e karşı savun. # Ufaklıklara iki kez saldırmalısın. hero . moveR…" at bounding box center [475, 127] width 93 height 205
type textarea "hero.attack("treg")"
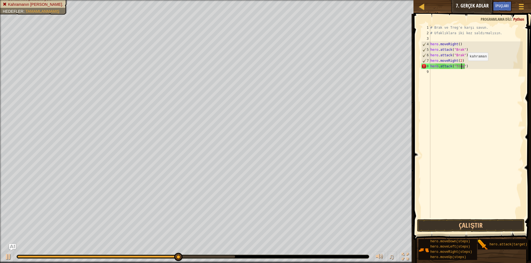
scroll to position [2, 2]
click at [431, 72] on div "# Brak ve Treg'e karşı savun. # Ufaklıklara iki kez saldırmalısın. hero . moveR…" at bounding box center [475, 127] width 93 height 205
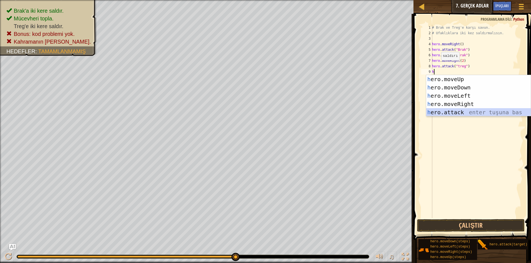
click at [459, 113] on div "h ero.moveUp enter tuşuna bas h ero.moveDown enter tuşuna bas h ero.moveLeft en…" at bounding box center [478, 104] width 105 height 58
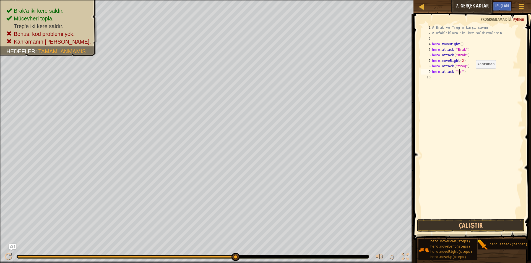
scroll to position [2, 2]
click at [466, 226] on button "Çalıştır" at bounding box center [471, 226] width 108 height 13
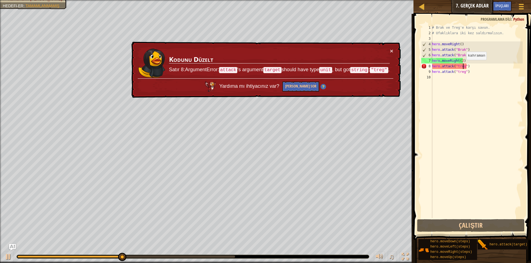
click at [463, 66] on div "# Brak ve Treg'e karşı savun. # Ufaklıklara iki kez saldırmalısın. hero . moveR…" at bounding box center [477, 127] width 92 height 205
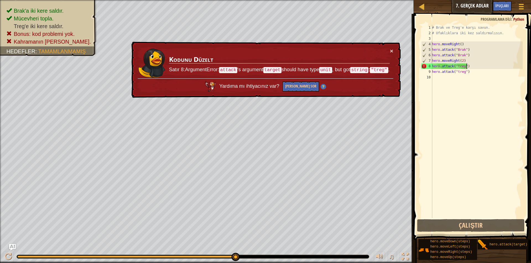
click at [466, 68] on div "# Brak ve Treg'e karşı savun. # Ufaklıklara iki kez saldırmalısın. hero . moveR…" at bounding box center [477, 127] width 92 height 205
click at [464, 67] on div "# Brak ve Treg'e karşı savun. # Ufaklıklara iki kez saldırmalısın. hero . moveR…" at bounding box center [477, 127] width 92 height 205
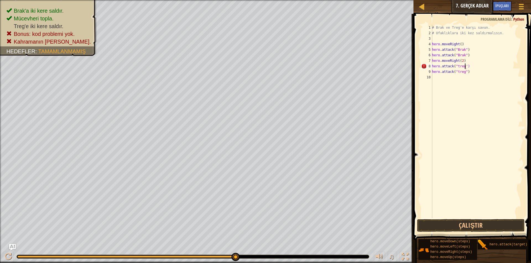
scroll to position [2, 3]
click at [464, 67] on div "# Brak ve Treg'e karşı savun. # Ufaklıklara iki kez saldırmalısın. hero . moveR…" at bounding box center [477, 127] width 92 height 205
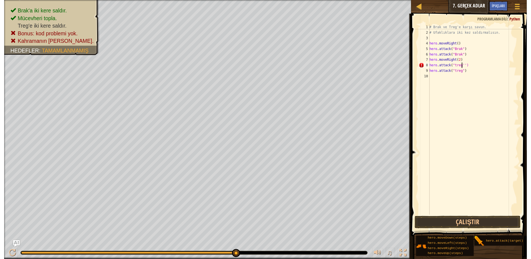
scroll to position [2, 2]
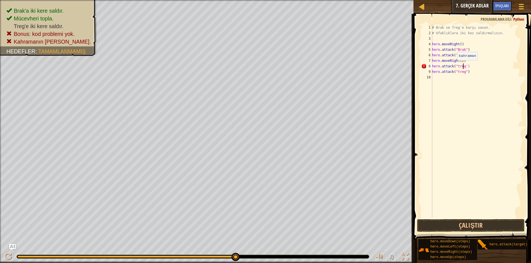
click at [454, 66] on div "# Brak ve Treg'e karşı savun. # Ufaklıklara iki kez saldırmalısın. hero . moveR…" at bounding box center [477, 127] width 92 height 205
click at [458, 230] on button "Çalıştır" at bounding box center [471, 226] width 108 height 13
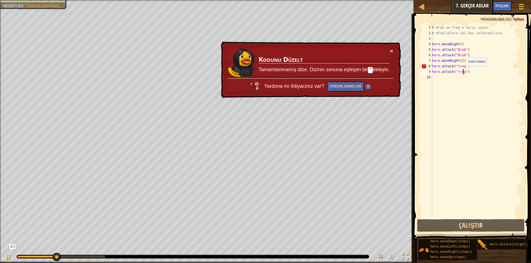
click at [464, 72] on div "# Brak ve Treg'e karşı savun. # Ufaklıklara iki kez saldırmalısın. hero . moveR…" at bounding box center [477, 127] width 92 height 205
click at [464, 72] on div "# Brak ve Treg'e karşı savun. # Ufaklıklara iki kez saldırmalısın. hero . moveR…" at bounding box center [477, 122] width 92 height 194
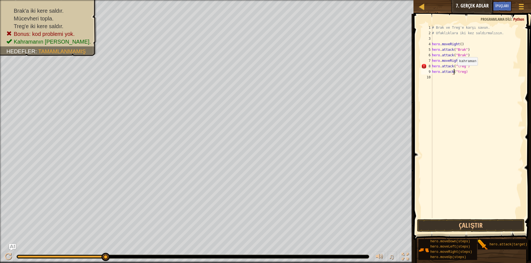
click at [454, 71] on div "# Brak ve Treg'e karşı savun. # Ufaklıklara iki kez saldırmalısın. hero . moveR…" at bounding box center [477, 127] width 92 height 205
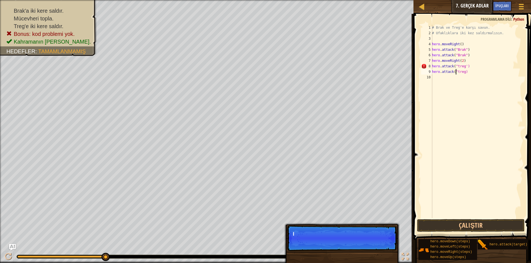
click at [456, 71] on div "# Brak ve Treg'e karşı savun. # Ufaklıklara iki kez saldırmalısın. hero . moveR…" at bounding box center [477, 127] width 92 height 205
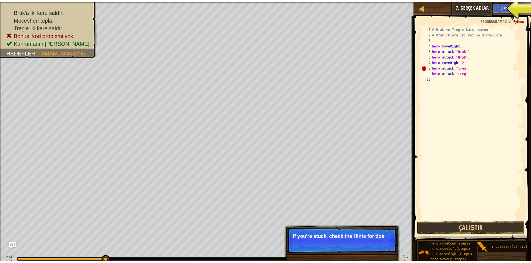
scroll to position [2, 2]
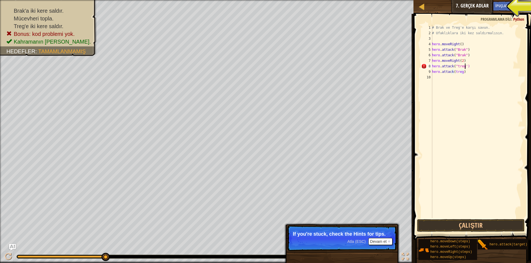
click at [465, 66] on div "# Brak ve Treg'e karşı savun. # Ufaklıklara iki kez saldırmalısın. hero . moveR…" at bounding box center [477, 127] width 92 height 205
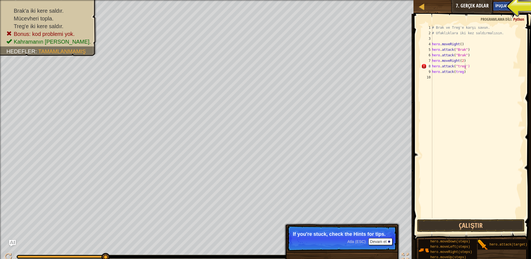
click at [508, 2] on div "İpuçları" at bounding box center [501, 6] width 19 height 10
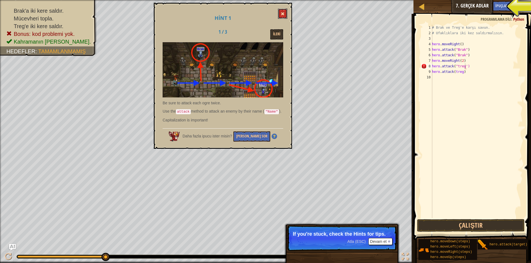
click at [284, 13] on span at bounding box center [283, 14] width 4 height 4
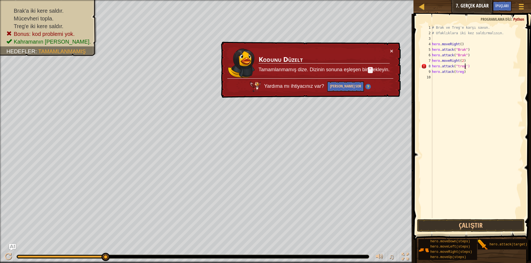
click at [465, 69] on div "# Brak ve Treg'e karşı savun. # Ufaklıklara iki kez saldırmalısın. hero . moveR…" at bounding box center [477, 127] width 92 height 205
click at [389, 52] on td "Kodunu Düzelt Tamamlanmamış dize. Dizinin sonuna eşleşen bir " ekleyin." at bounding box center [324, 63] width 132 height 30
click at [392, 51] on button "×" at bounding box center [391, 51] width 3 height 6
drag, startPoint x: 462, startPoint y: 74, endPoint x: 428, endPoint y: 66, distance: 34.7
click at [429, 67] on div "hero.attack("treg) 1 2 3 4 5 6 7 8 9 10 # Brak ve Treg'e karşı savun. # Ufaklık…" at bounding box center [471, 122] width 103 height 194
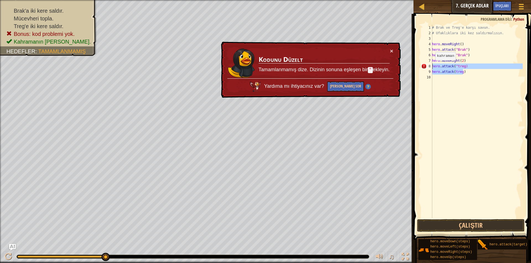
type textarea "hero.attack("treg) hero.attack(treg)"
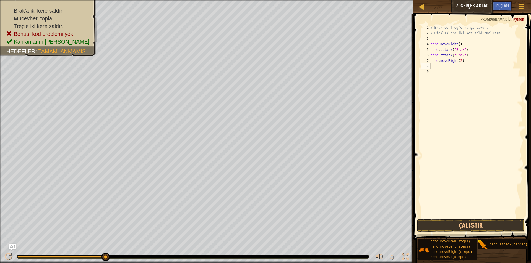
click at [526, 60] on span at bounding box center [473, 119] width 122 height 243
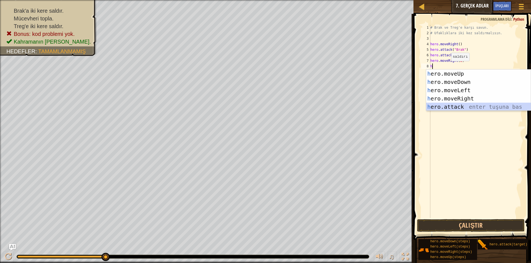
click at [451, 109] on div "h ero.moveUp enter tuşuna bas h ero.moveDown enter tuşuna bas h ero.moveLeft en…" at bounding box center [478, 99] width 105 height 58
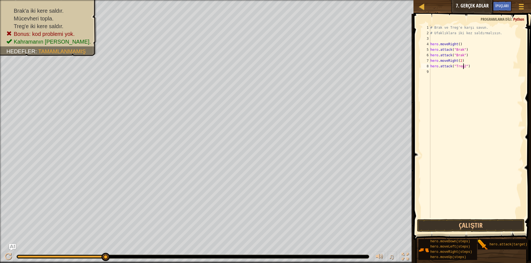
scroll to position [2, 3]
click at [472, 223] on button "Çalıştır" at bounding box center [471, 226] width 108 height 13
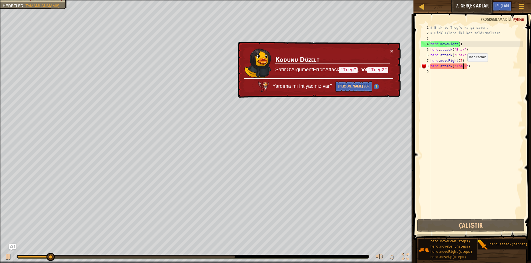
click at [463, 67] on div "# Brak ve Treg'e karşı savun. # Ufaklıklara iki kez saldırmalısın. hero . moveR…" at bounding box center [475, 127] width 93 height 205
type textarea "hero.attack("Treg")"
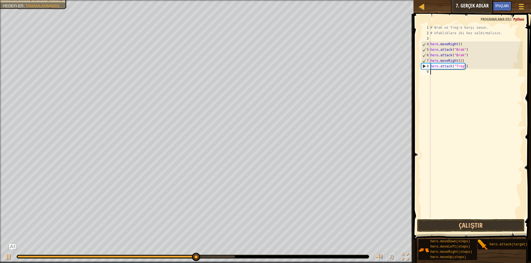
click at [433, 72] on div "# Brak ve Treg'e karşı savun. # Ufaklıklara iki kez saldırmalısın. hero . moveR…" at bounding box center [475, 127] width 93 height 205
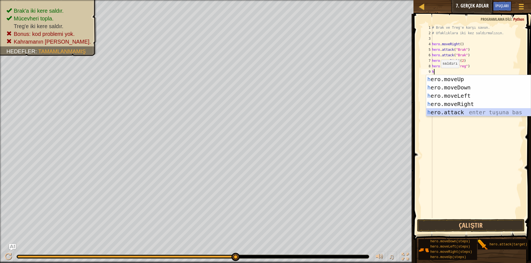
click at [458, 114] on div "h ero.moveUp enter tuşuna bas h ero.moveDown enter tuşuna bas h ero.moveLeft en…" at bounding box center [478, 104] width 105 height 58
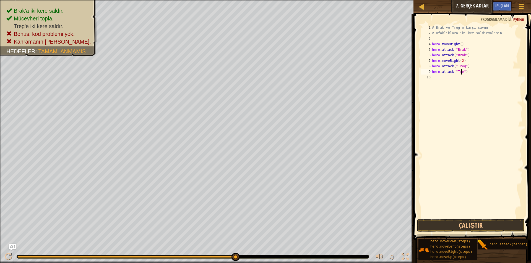
scroll to position [2, 2]
type textarea "hero.attack("Treg")"
click at [438, 226] on button "Çalıştır" at bounding box center [471, 226] width 108 height 13
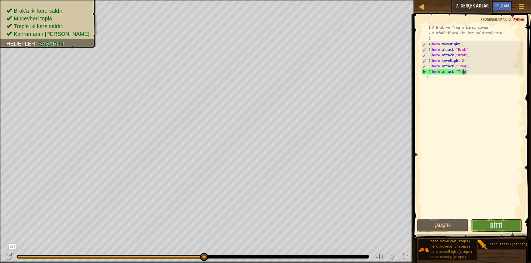
click at [442, 96] on div "# Brak ve Treg'e karşı savun. # Ufaklıklara iki kez saldırmalısın. hero . moveR…" at bounding box center [477, 127] width 92 height 205
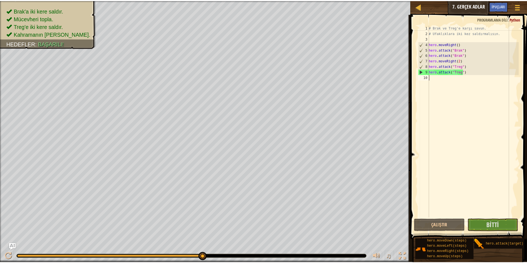
scroll to position [2, 0]
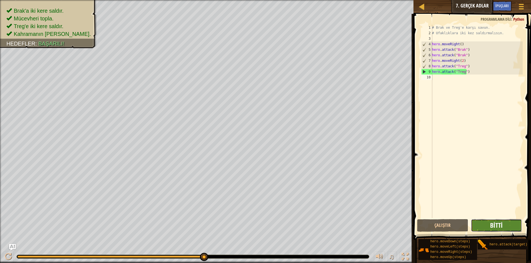
click at [498, 228] on span "Bitti" at bounding box center [496, 225] width 12 height 9
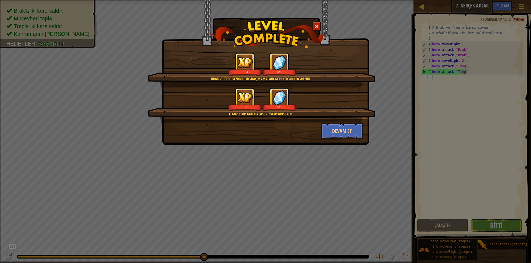
click at [320, 120] on div "Temiz kod: kod hatası veya uyarısı yok. +7 +11" at bounding box center [262, 105] width 228 height 35
click at [331, 130] on button "Devam et" at bounding box center [342, 131] width 43 height 17
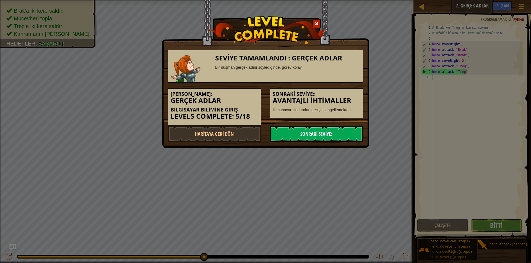
drag, startPoint x: 328, startPoint y: 139, endPoint x: 332, endPoint y: 131, distance: 9.2
click at [329, 139] on link "Sonraki Seviye:" at bounding box center [317, 134] width 94 height 17
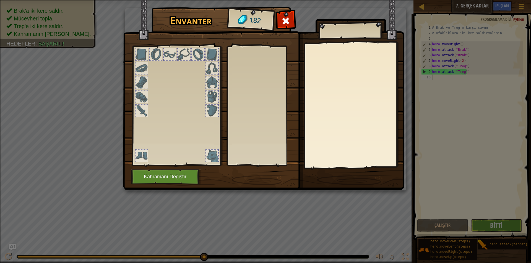
click at [356, 1] on body "Harita Bilgisayar Bilimine Giriş 7. Gerçek Adlar Oyun Menüsü Bitti İpuçları Ask…" at bounding box center [265, 0] width 531 height 1
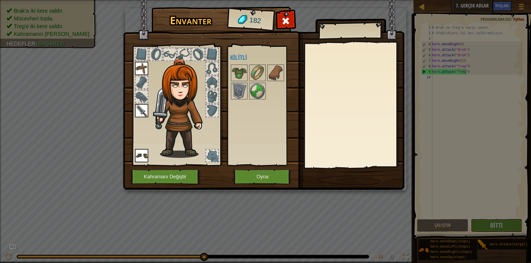
drag, startPoint x: 319, startPoint y: 210, endPoint x: 294, endPoint y: 158, distance: 58.0
click at [294, 158] on div "Envanter 182 Açık Giy Giy Giy (iki kere tıklayarak giy) Kilitli Giy Çıkar Kilid…" at bounding box center [265, 131] width 531 height 263
click at [244, 177] on button "Oyna" at bounding box center [263, 176] width 58 height 15
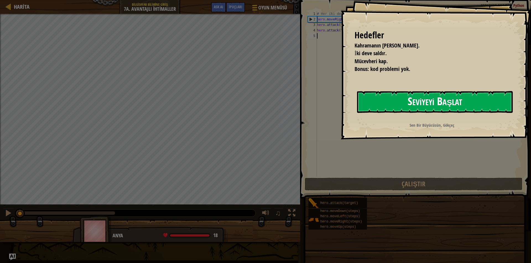
drag, startPoint x: 420, startPoint y: 99, endPoint x: 422, endPoint y: 96, distance: 3.4
click at [421, 97] on button "Seviyeyi Başlat" at bounding box center [435, 102] width 156 height 22
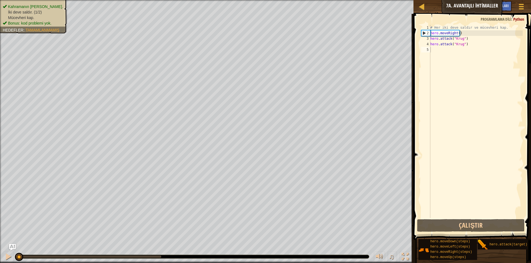
click at [465, 6] on div "Harita Bilgisayar Bilimine Giriş 7a. Avantajlı İhtimaller Oyun Menüsü Bitti İpu…" at bounding box center [471, 7] width 117 height 14
drag, startPoint x: 460, startPoint y: 0, endPoint x: 445, endPoint y: 8, distance: 16.7
click at [445, 8] on div "Harita Bilgisayar Bilimine Giriş 7a. Avantajlı İhtimaller Oyun Menüsü Bitti İpu…" at bounding box center [471, 7] width 117 height 14
click at [420, 6] on div at bounding box center [421, 6] width 7 height 7
select select "tr"
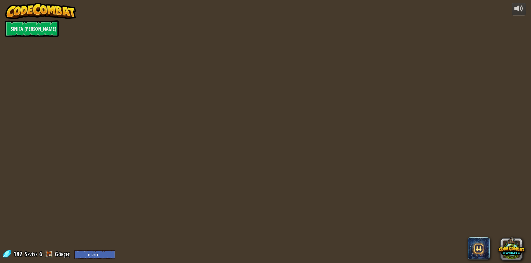
select select "tr"
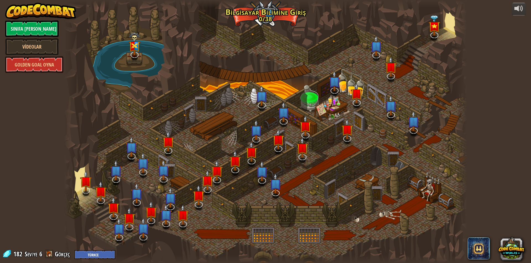
select select "tr"
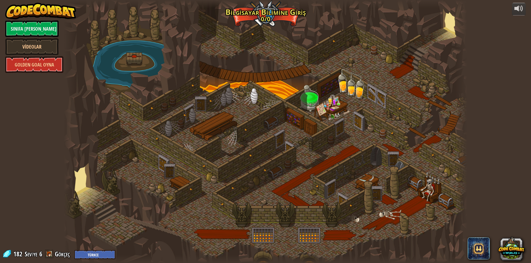
select select "tr"
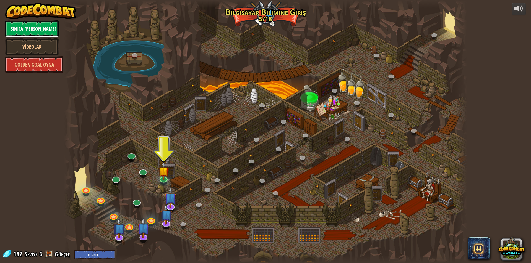
click at [25, 27] on link "Sınıfa [PERSON_NAME]" at bounding box center [31, 28] width 53 height 17
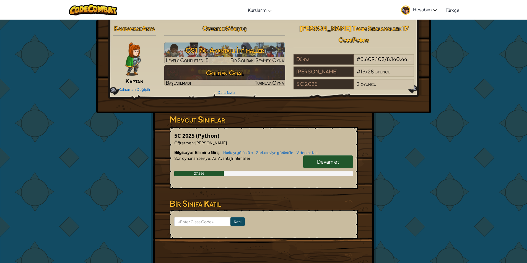
click at [325, 158] on link "Devam et" at bounding box center [328, 162] width 50 height 13
select select "tr"
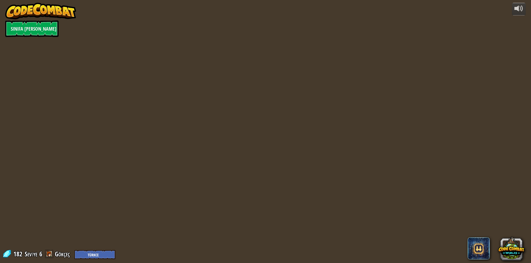
select select "tr"
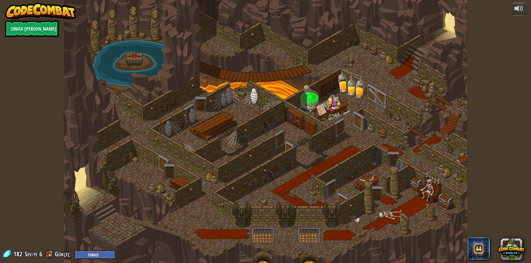
select select "tr"
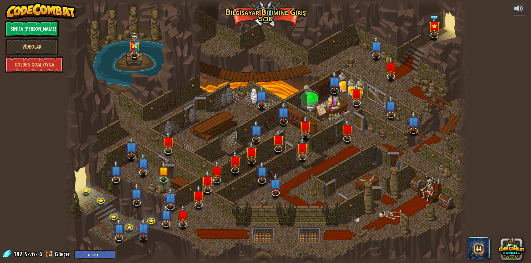
select select "tr"
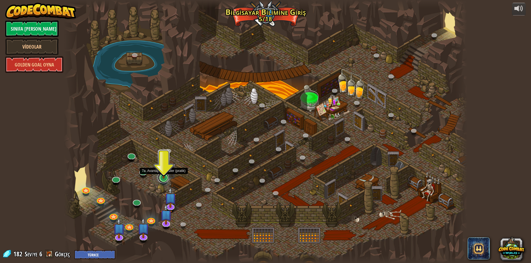
click at [160, 179] on link at bounding box center [163, 177] width 11 height 11
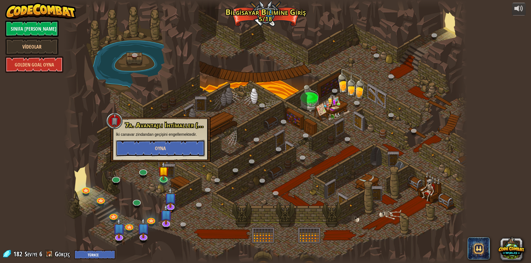
click at [188, 146] on button "Oyna" at bounding box center [160, 148] width 89 height 17
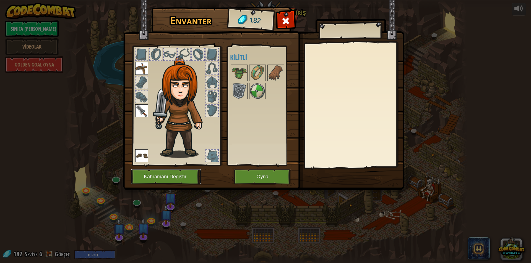
click at [190, 173] on button "Kahramanı Değiştir" at bounding box center [166, 176] width 70 height 15
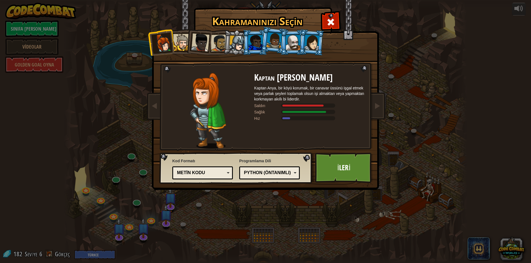
click at [287, 37] on li at bounding box center [292, 42] width 25 height 25
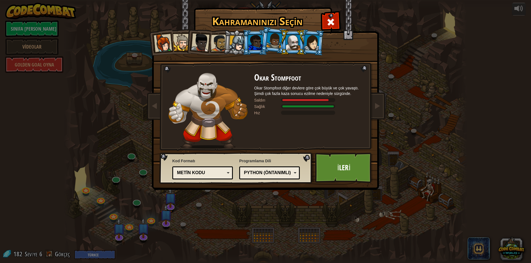
click at [309, 34] on li at bounding box center [311, 42] width 27 height 27
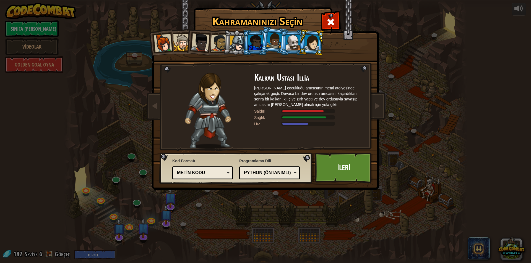
click at [319, 41] on li at bounding box center [311, 42] width 27 height 27
click at [147, 54] on img at bounding box center [266, 91] width 239 height 198
click at [242, 42] on div at bounding box center [237, 44] width 16 height 16
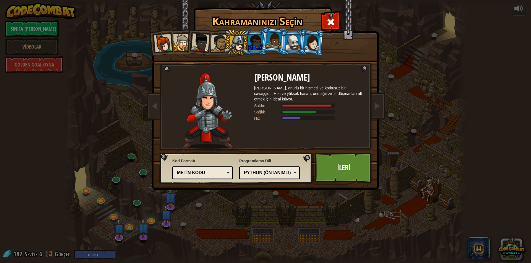
click at [227, 46] on li at bounding box center [236, 42] width 26 height 27
click at [216, 51] on div at bounding box center [219, 43] width 17 height 17
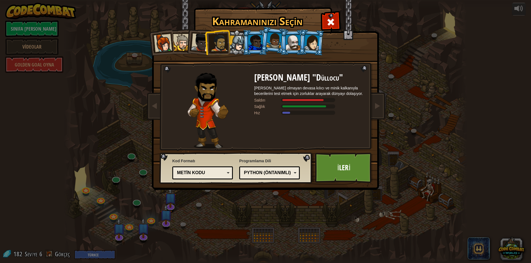
click at [206, 44] on li at bounding box center [217, 43] width 25 height 26
click at [205, 43] on div at bounding box center [200, 42] width 18 height 18
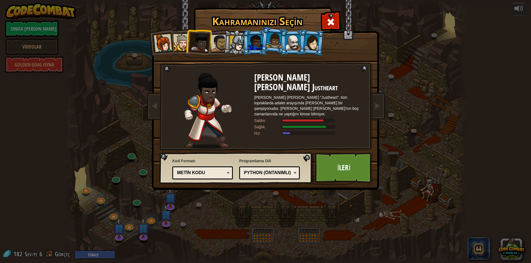
drag, startPoint x: 252, startPoint y: 87, endPoint x: 166, endPoint y: 111, distance: 89.2
click at [167, 112] on div at bounding box center [208, 111] width 92 height 76
click at [153, 45] on li at bounding box center [160, 42] width 27 height 27
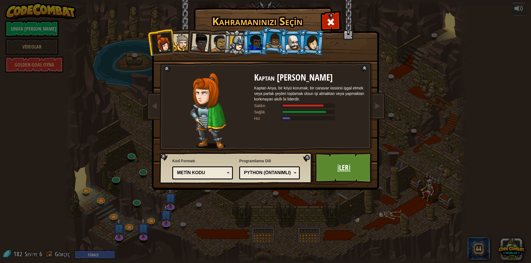
click at [318, 168] on link "İleri" at bounding box center [344, 168] width 58 height 30
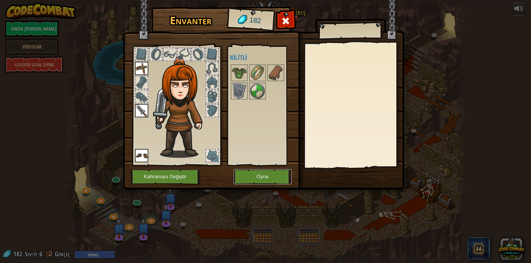
click at [275, 175] on button "Oyna" at bounding box center [263, 176] width 58 height 15
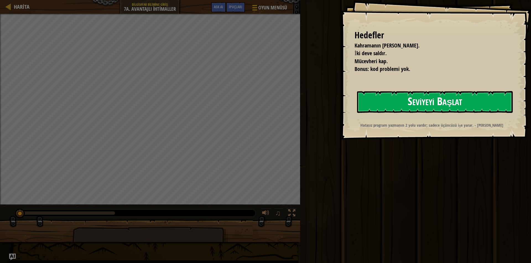
click at [459, 96] on button "Seviyeyi Başlat" at bounding box center [435, 102] width 156 height 22
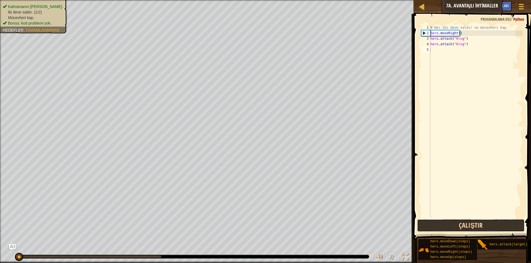
click at [472, 227] on button "Çalıştır" at bounding box center [471, 226] width 108 height 13
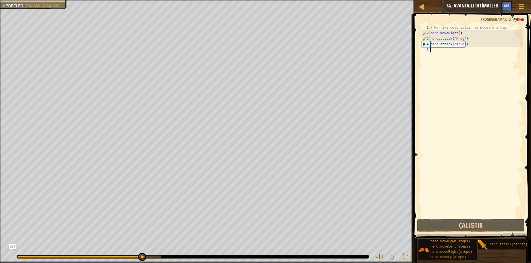
type textarea "h"
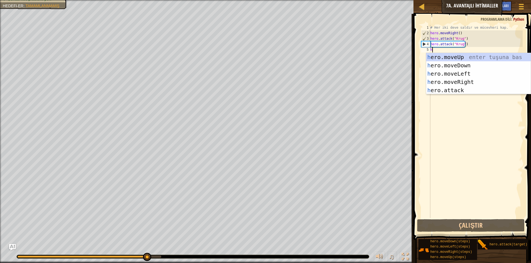
scroll to position [2, 0]
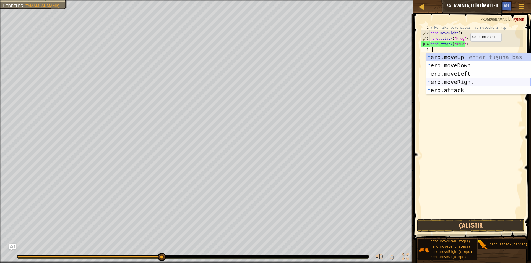
click at [468, 84] on div "h ero.moveUp enter tuşuna bas h ero.moveDown enter tuşuna bas h ero.moveLeft en…" at bounding box center [478, 82] width 105 height 58
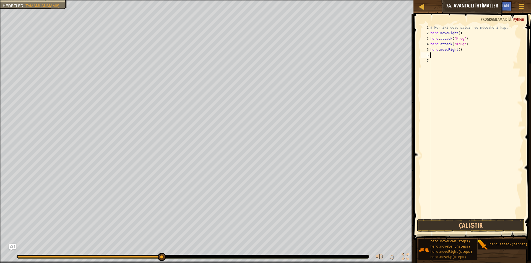
type textarea "h"
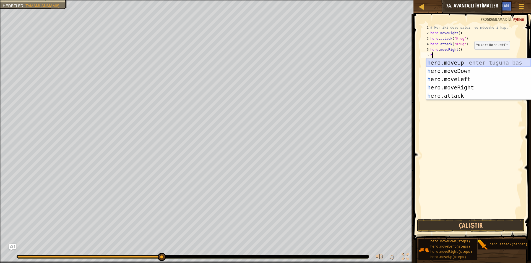
click at [472, 63] on div "h ero.moveUp enter tuşuna bas h ero.moveDown enter tuşuna bas h ero.moveLeft en…" at bounding box center [478, 88] width 105 height 58
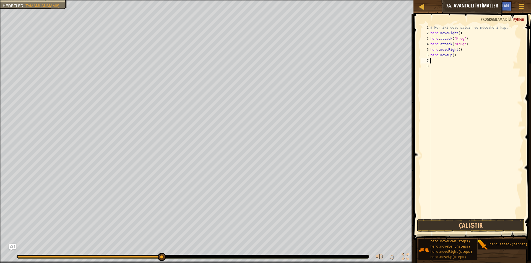
type textarea "h"
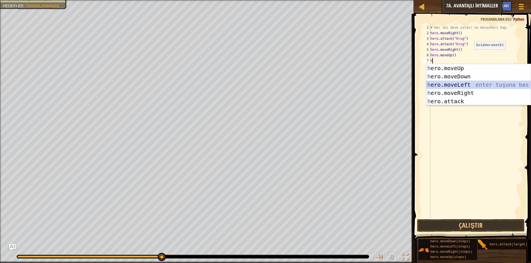
click at [468, 86] on div "h ero.moveUp enter tuşuna bas h ero.moveDown enter tuşuna bas h ero.moveLeft en…" at bounding box center [478, 93] width 105 height 58
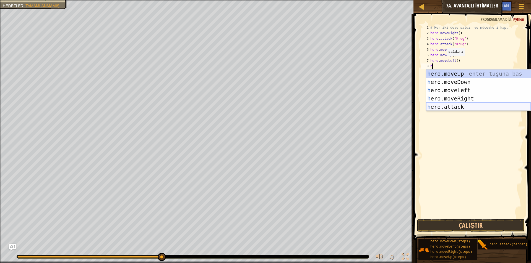
click at [479, 107] on div "h ero.moveUp enter tuşuna bas h ero.moveDown enter tuşuna bas h ero.moveLeft en…" at bounding box center [478, 99] width 105 height 58
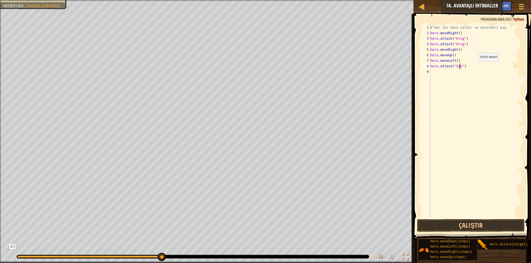
scroll to position [2, 2]
type textarea "hero.attack("Grump")"
click at [433, 72] on div "# Her iki deve saldır ve mücevheri kap. hero . moveRight ( ) hero . attack ( "K…" at bounding box center [475, 127] width 93 height 205
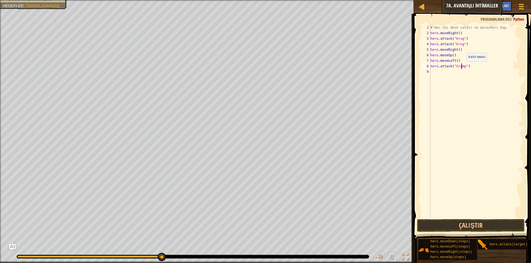
click at [462, 67] on div "# Her iki deve saldır ve mücevheri kap. hero . moveRight ( ) hero . attack ( "K…" at bounding box center [475, 127] width 93 height 205
click at [463, 66] on div "# Her iki deve saldır ve mücevheri kap. hero . moveRight ( ) hero . attack ( "K…" at bounding box center [475, 127] width 93 height 205
click at [465, 67] on div "# Her iki deve saldır ve mücevheri kap. hero . moveRight ( ) hero . attack ( "K…" at bounding box center [475, 127] width 93 height 205
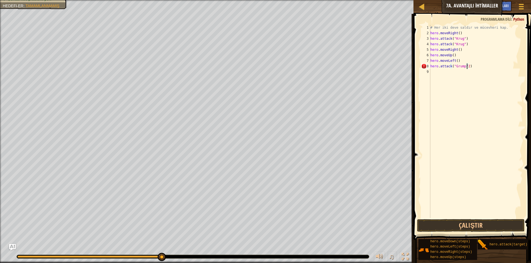
type textarea "hero.attack("Grump")"
click at [437, 75] on div "# Her iki deve saldır ve mücevheri kap. hero . moveRight ( ) hero . attack ( "K…" at bounding box center [475, 127] width 93 height 205
type textarea "h"
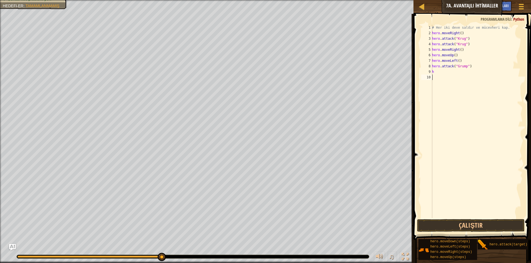
drag, startPoint x: 461, startPoint y: 120, endPoint x: 460, endPoint y: 113, distance: 7.2
click at [461, 116] on div "# Her iki deve saldır ve mücevheri kap. hero . moveRight ( ) hero . attack ( "K…" at bounding box center [477, 127] width 92 height 205
click at [440, 73] on div "# Her iki deve saldır ve mücevheri kap. hero . moveRight ( ) hero . attack ( "K…" at bounding box center [477, 127] width 92 height 205
type textarea "h"
click at [439, 72] on div "# Her iki deve saldır ve mücevheri kap. hero . moveRight ( ) hero . attack ( "K…" at bounding box center [477, 127] width 92 height 205
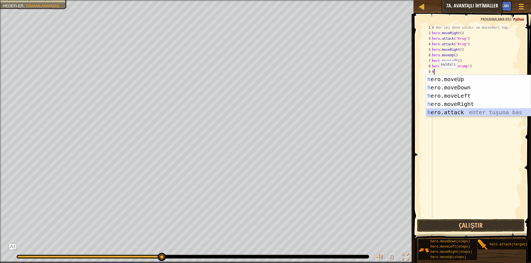
click at [465, 111] on div "h ero.moveUp enter tuşuna bas h ero.moveDown enter tuşuna bas h ero.moveLeft en…" at bounding box center [478, 104] width 105 height 58
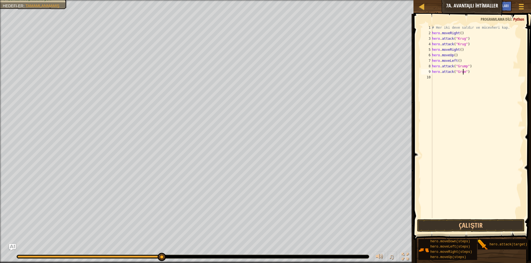
scroll to position [2, 3]
type textarea "hero.attack("Grump")"
click at [433, 227] on button "Çalıştır" at bounding box center [471, 226] width 108 height 13
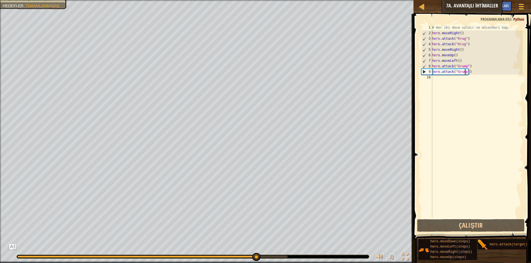
click at [443, 77] on div "# Her iki deve saldır ve mücevheri kap. hero . moveRight ( ) hero . attack ( "K…" at bounding box center [477, 127] width 92 height 205
click at [435, 79] on div "# Her iki deve saldır ve mücevheri kap. hero . moveRight ( ) hero . attack ( "K…" at bounding box center [477, 127] width 92 height 205
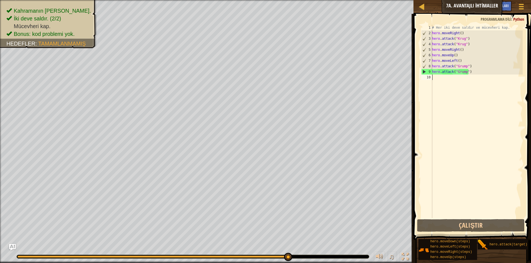
type textarea "h"
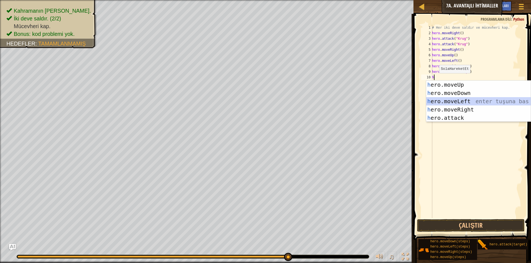
click at [448, 101] on div "h ero.moveUp enter tuşuna bas h ero.moveDown enter tuşuna bas h ero.moveLeft en…" at bounding box center [478, 110] width 105 height 58
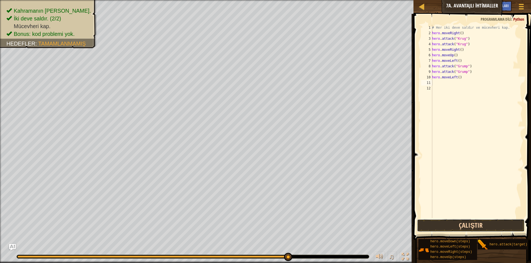
click at [456, 224] on button "Çalıştır" at bounding box center [471, 226] width 108 height 13
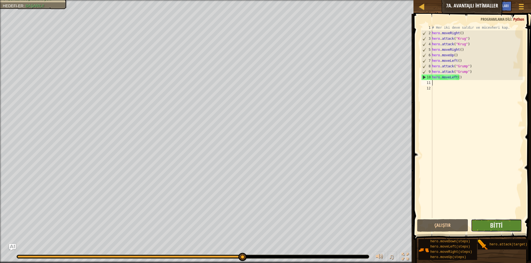
click at [515, 220] on button "Bitti" at bounding box center [496, 226] width 51 height 13
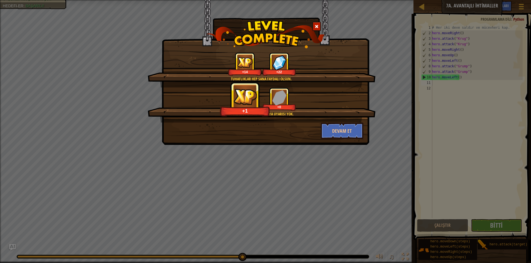
click at [226, 203] on div "Tuhaflıklar hep sana faydalı olsun. +14 +22 Temiz kod: kod hatası veya uyarısı …" at bounding box center [265, 131] width 531 height 263
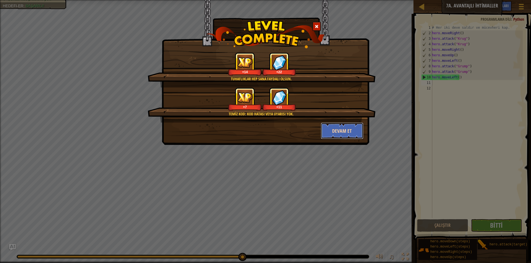
click at [346, 134] on button "Devam et" at bounding box center [342, 131] width 43 height 17
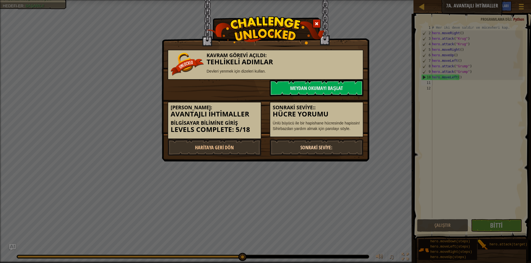
click at [336, 141] on link "Sonraki Seviye:" at bounding box center [317, 147] width 94 height 17
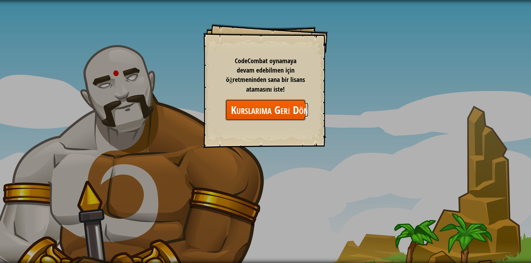
click at [267, 111] on link "Kurslarıma Geri Dön" at bounding box center [265, 110] width 80 height 21
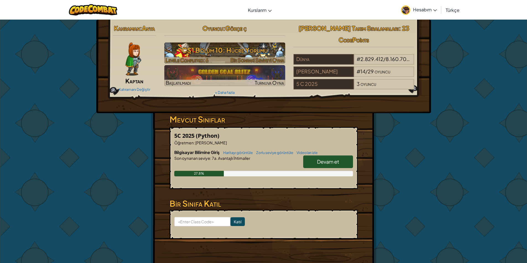
click at [209, 51] on h3 "CS1 Bölüm 10: Hücre Yorumu" at bounding box center [224, 50] width 121 height 12
select select "tr"
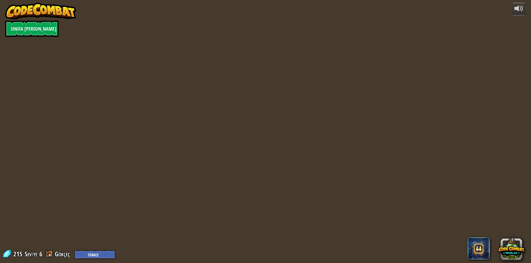
select select "tr"
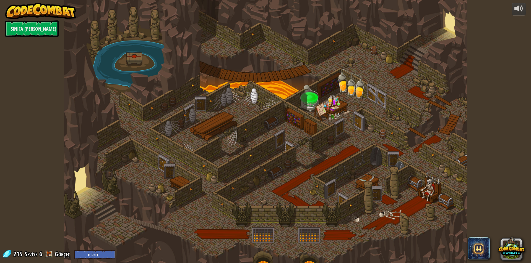
select select "tr"
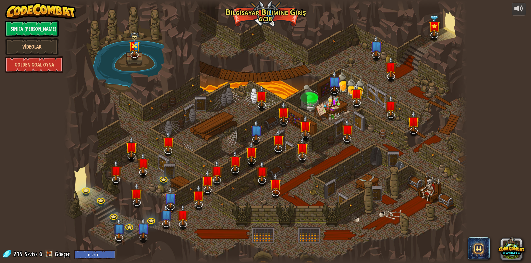
select select "tr"
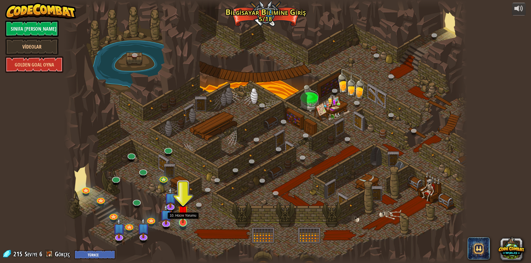
click at [183, 223] on img at bounding box center [182, 211] width 11 height 25
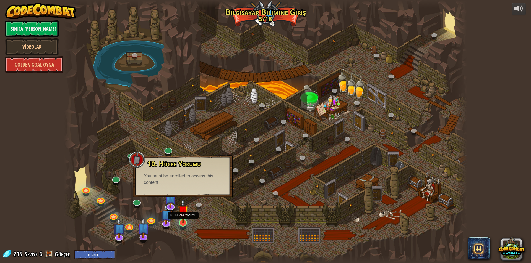
click at [182, 216] on img at bounding box center [182, 211] width 11 height 25
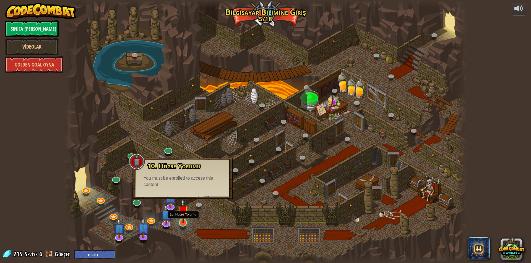
click at [181, 222] on img at bounding box center [182, 211] width 11 height 25
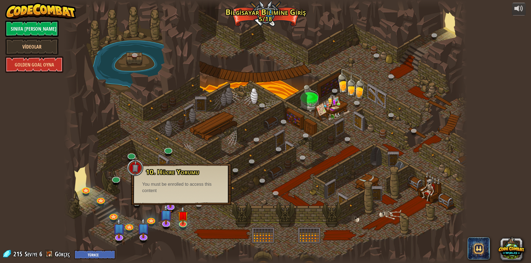
click at [190, 194] on div "10. Hücre Yorumu Ünlü büyücü ile bir hapishane hücresinde hapissin! Sihirbazdan…" at bounding box center [181, 184] width 100 height 41
click at [180, 222] on img at bounding box center [182, 211] width 11 height 25
click at [183, 226] on link at bounding box center [182, 222] width 11 height 11
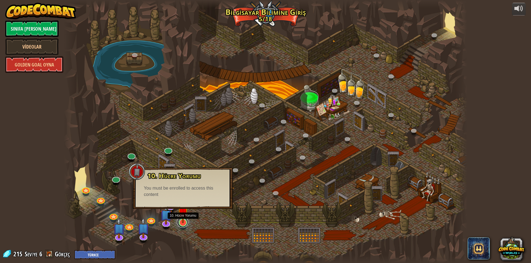
click at [183, 226] on link at bounding box center [182, 222] width 11 height 11
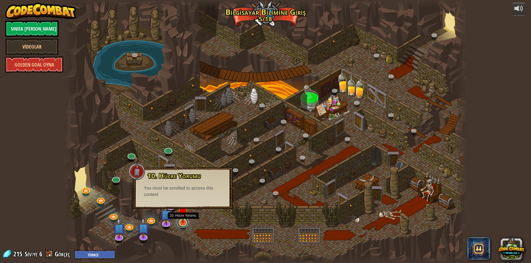
click at [183, 226] on link at bounding box center [182, 222] width 11 height 11
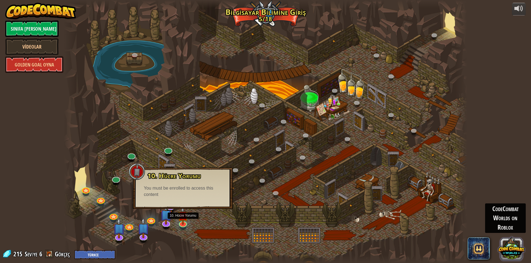
click at [510, 246] on button at bounding box center [511, 249] width 27 height 27
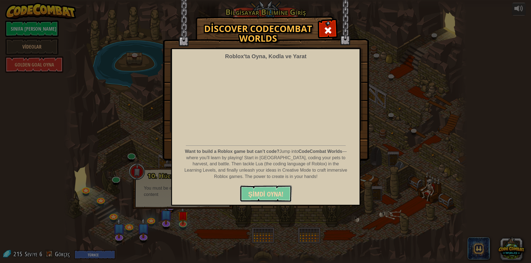
click at [273, 194] on span "ŞİMDİ OYNA!" at bounding box center [265, 194] width 35 height 9
click at [474, 250] on div "Discover CodeCombat Worlds Roblox'ta Oyna, Kodla ve Yarat Want to build a Roblo…" at bounding box center [265, 131] width 531 height 263
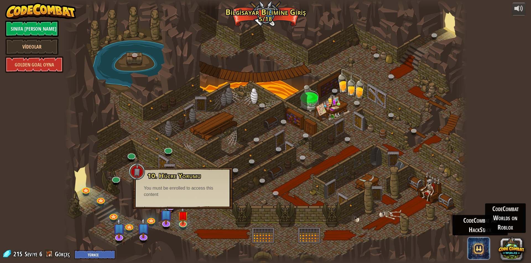
click at [479, 251] on span at bounding box center [479, 249] width 22 height 22
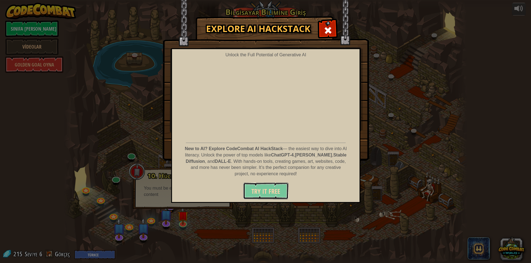
click at [266, 192] on span "Try It Free" at bounding box center [265, 191] width 29 height 9
click at [267, 191] on span "Try It Free" at bounding box center [265, 191] width 29 height 9
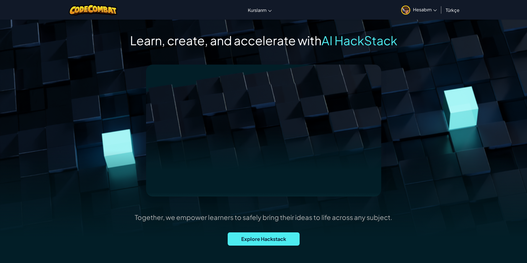
scroll to position [28, 0]
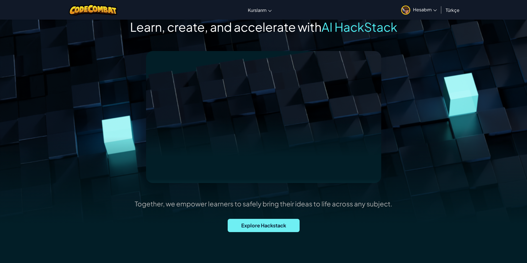
click at [258, 228] on span "Explore Hackstack" at bounding box center [264, 225] width 72 height 13
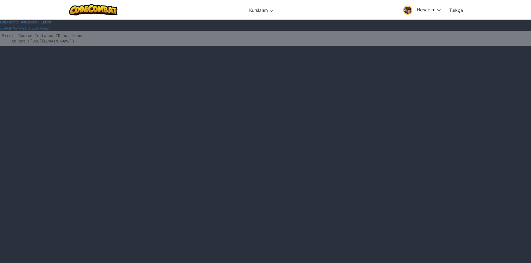
click at [210, 106] on div "Unexpected Application Error! Course Instance ID not found Error: Course Instan…" at bounding box center [265, 141] width 531 height 244
click at [174, 7] on div "Menü aç kapa Kurslarım CodeCombat Sınıfı Ozaria Sınıfı [PERSON_NAME] Espor Code…" at bounding box center [266, 10] width 534 height 20
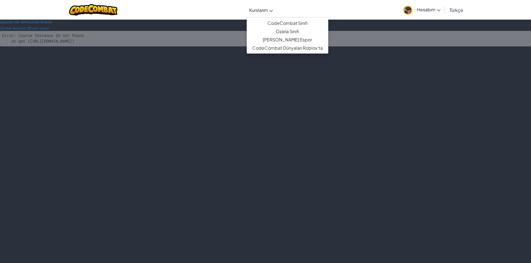
click at [270, 9] on link "Kurslarım" at bounding box center [260, 9] width 29 height 15
click at [277, 32] on link "Ozaria Sınıfı" at bounding box center [288, 31] width 82 height 8
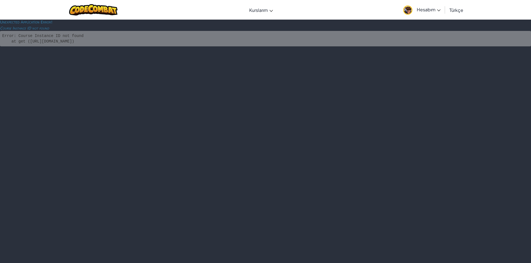
click at [18, 11] on div "Menü aç kapa Kurslarım CodeCombat Sınıfı Ozaria Sınıfı [PERSON_NAME] Espor Code…" at bounding box center [266, 10] width 534 height 20
click at [105, 9] on img at bounding box center [93, 9] width 48 height 11
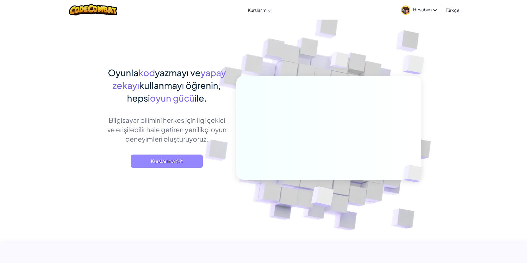
click at [171, 162] on span "Kurslarıma Git" at bounding box center [167, 161] width 72 height 13
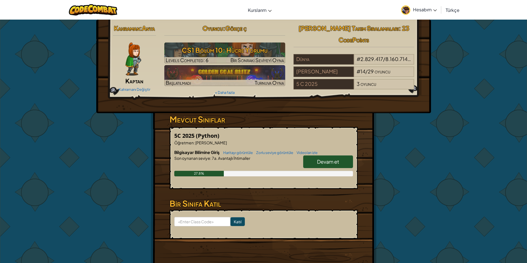
click at [428, 11] on span "Hesabım" at bounding box center [425, 10] width 24 height 6
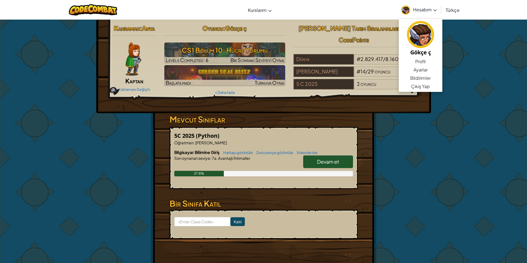
click at [428, 11] on span "Hesabım" at bounding box center [425, 10] width 24 height 6
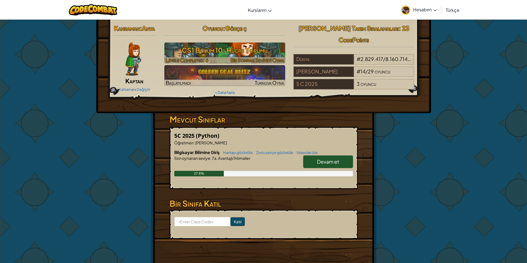
click at [245, 48] on h3 "CS1 Bölüm 10: Hücre Yorumu" at bounding box center [224, 50] width 121 height 12
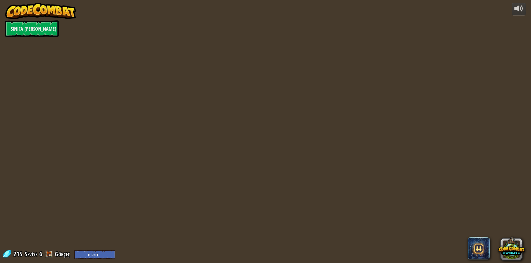
select select "tr"
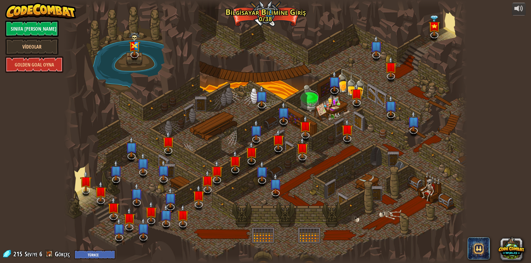
select select "tr"
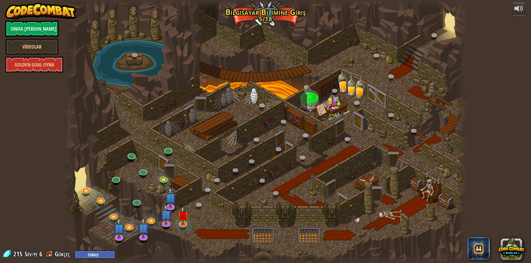
select select "tr"
click at [186, 225] on link at bounding box center [182, 222] width 11 height 11
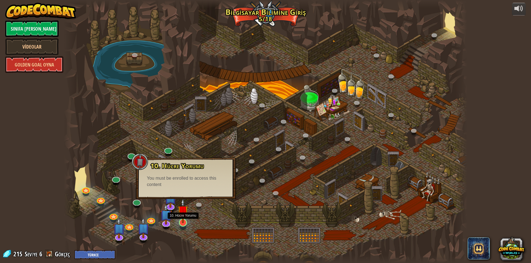
click at [184, 221] on img at bounding box center [182, 211] width 11 height 25
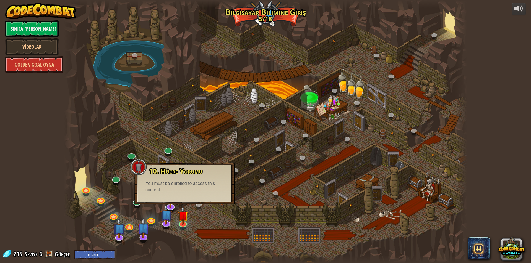
click at [189, 194] on div "10. Hücre Yorumu Ünlü büyücü ile bir hapishane hücresinde hapissin! Sihirbazdan…" at bounding box center [184, 183] width 100 height 41
click at [181, 226] on link at bounding box center [182, 222] width 11 height 11
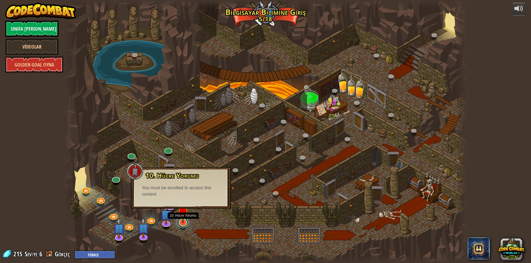
click at [181, 226] on link at bounding box center [182, 222] width 11 height 11
click at [189, 177] on span "10. Hücre Yorumu" at bounding box center [171, 175] width 53 height 9
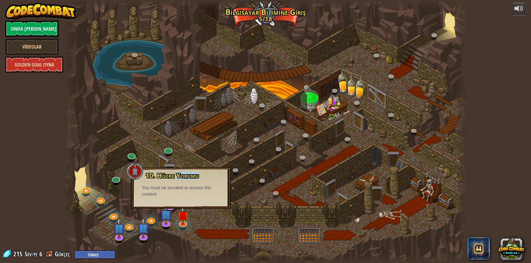
click at [43, 66] on link "Golden Goal Oyna" at bounding box center [34, 64] width 58 height 17
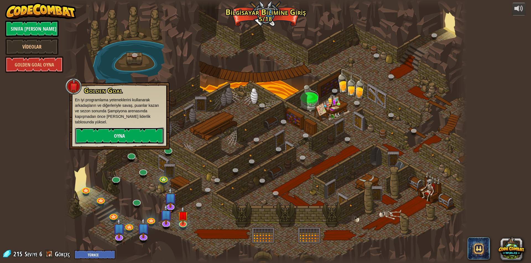
click at [114, 132] on link "Oyna" at bounding box center [119, 136] width 89 height 17
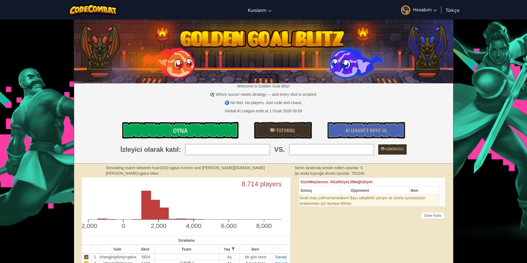
scroll to position [83, 0]
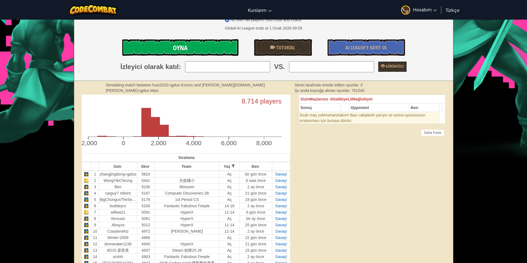
click at [180, 43] on link "Oyna" at bounding box center [180, 47] width 116 height 17
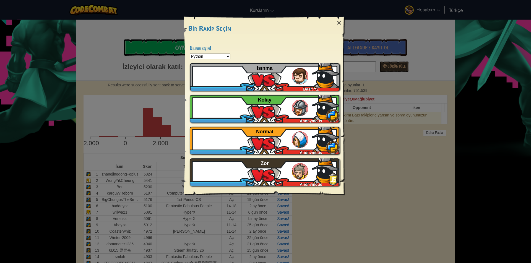
click at [207, 55] on select "Python JavaScript CoffeeScript Lua C++ Java (Experimental)" at bounding box center [210, 57] width 41 height 6
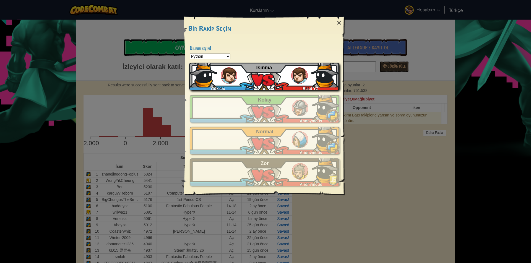
click at [248, 81] on div "[PERSON_NAME] YZ Isınma" at bounding box center [264, 77] width 150 height 28
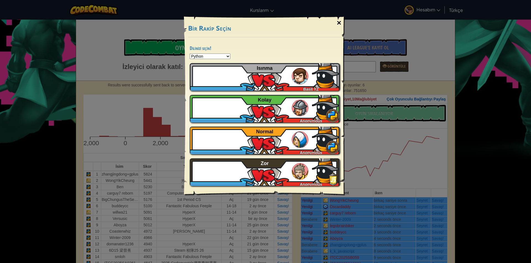
click at [337, 20] on div "×" at bounding box center [339, 23] width 13 height 16
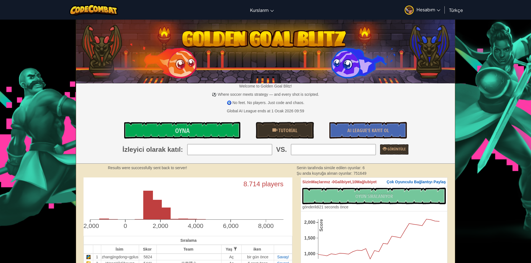
select select "tr"
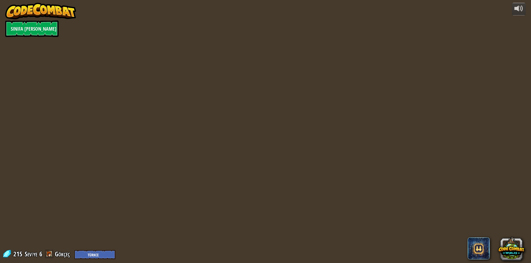
select select "tr"
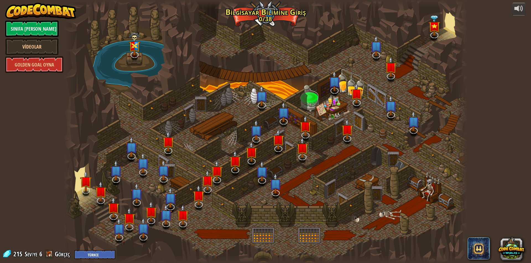
select select "tr"
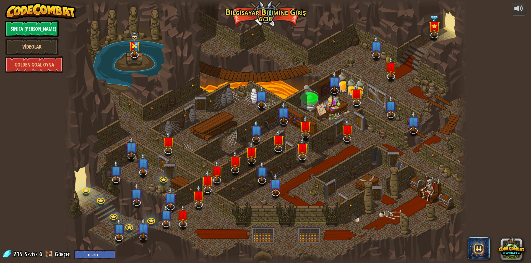
select select "tr"
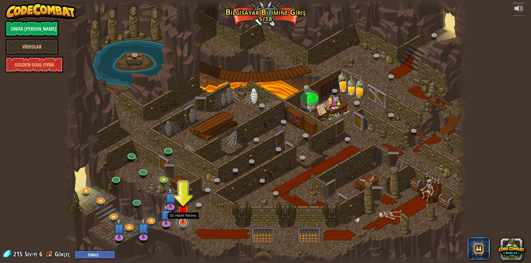
click at [183, 224] on link at bounding box center [182, 222] width 11 height 11
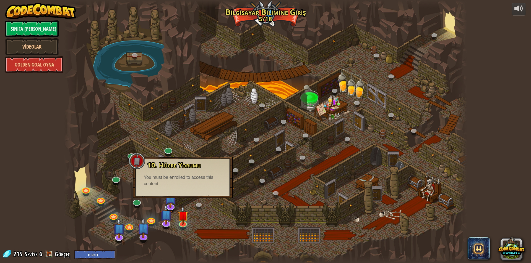
click at [182, 181] on div "You must be enrolled to access this content" at bounding box center [183, 181] width 78 height 13
click at [44, 30] on link "Sınıfa [PERSON_NAME]" at bounding box center [31, 28] width 53 height 17
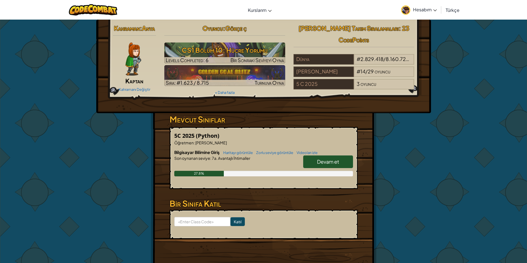
click at [320, 166] on link "Devam et" at bounding box center [328, 162] width 50 height 13
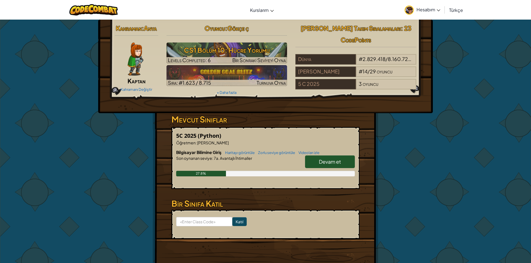
select select "tr"
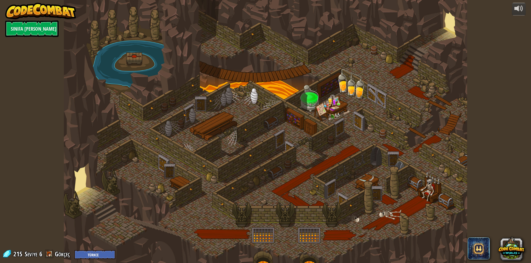
select select "tr"
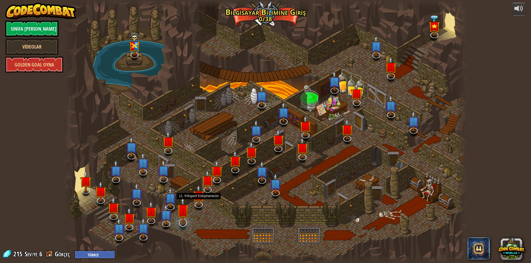
select select "tr"
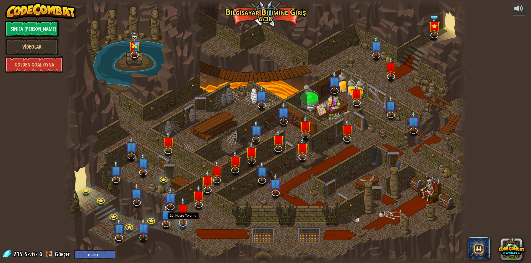
select select "tr"
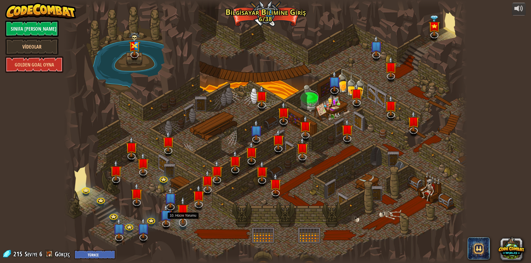
select select "tr"
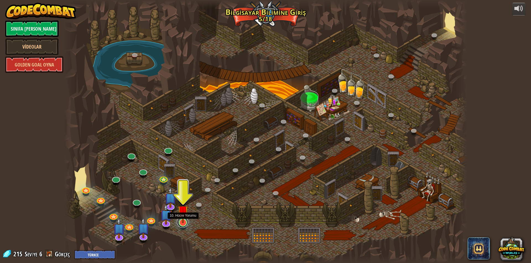
click at [183, 225] on link at bounding box center [182, 222] width 11 height 11
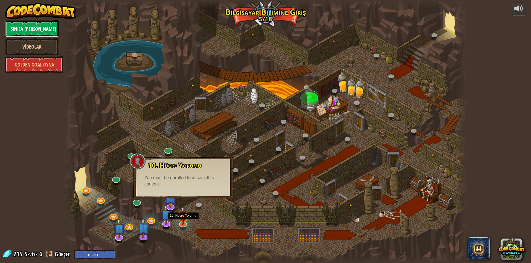
click at [57, 27] on link "Sınıfa [PERSON_NAME]" at bounding box center [31, 28] width 53 height 17
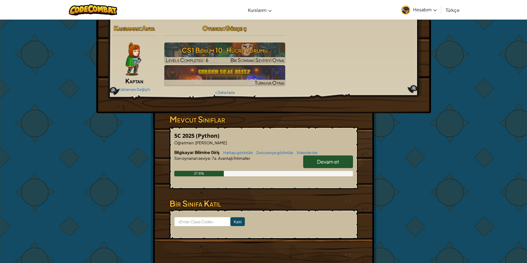
click at [304, 162] on link "Devam et" at bounding box center [328, 162] width 50 height 13
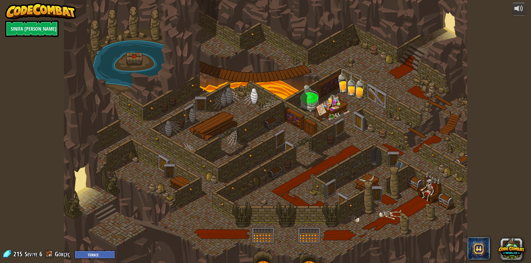
select select "tr"
drag, startPoint x: 199, startPoint y: 199, endPoint x: 199, endPoint y: 186, distance: 12.7
click at [199, 190] on div at bounding box center [265, 131] width 403 height 263
select select "tr"
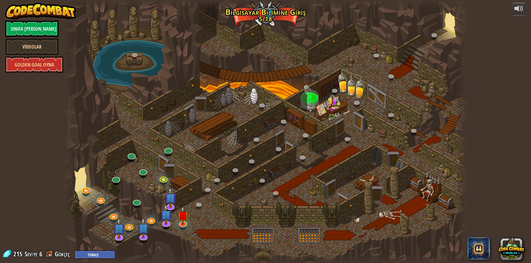
select select "tr"
click at [186, 221] on img at bounding box center [182, 211] width 11 height 25
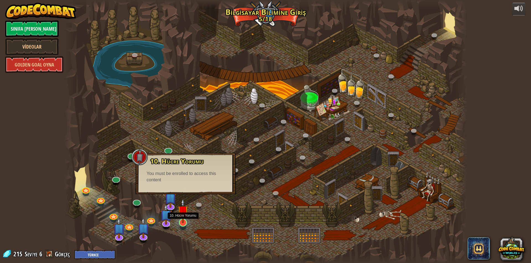
click at [183, 222] on img at bounding box center [182, 211] width 11 height 25
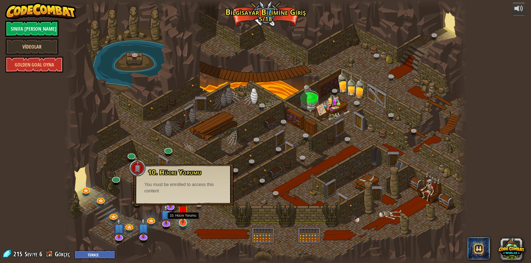
click at [181, 219] on img at bounding box center [182, 211] width 11 height 25
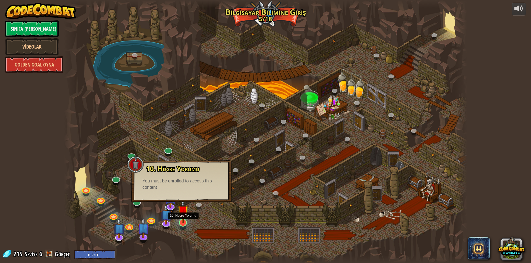
click at [182, 219] on img at bounding box center [182, 211] width 11 height 25
click at [182, 222] on img at bounding box center [182, 211] width 11 height 25
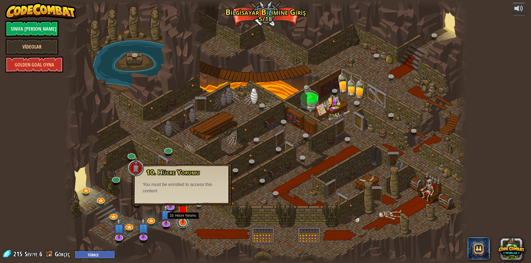
click at [181, 224] on link at bounding box center [182, 222] width 11 height 11
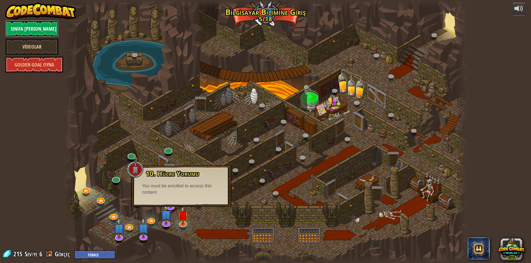
click at [33, 36] on link "Sınıfa [PERSON_NAME]" at bounding box center [31, 28] width 53 height 17
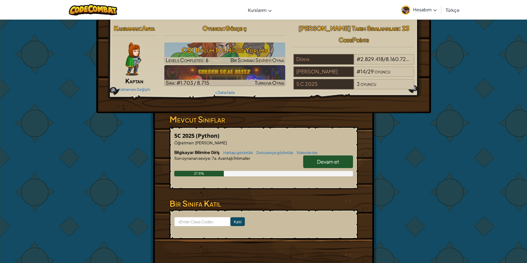
click at [323, 161] on span "Devam et" at bounding box center [328, 162] width 22 height 6
select select "tr"
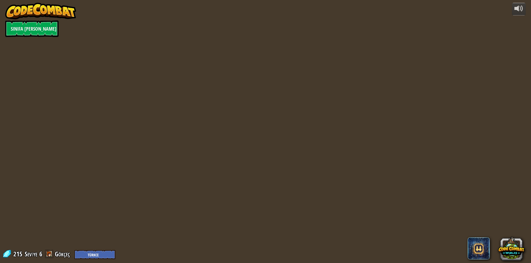
select select "tr"
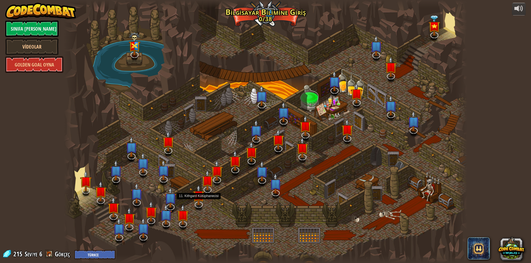
select select "tr"
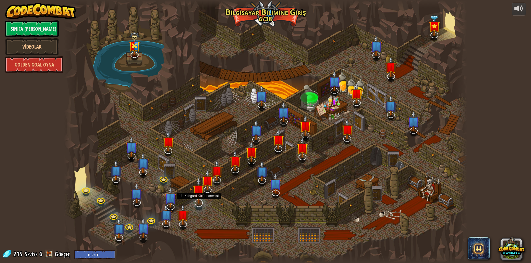
select select "tr"
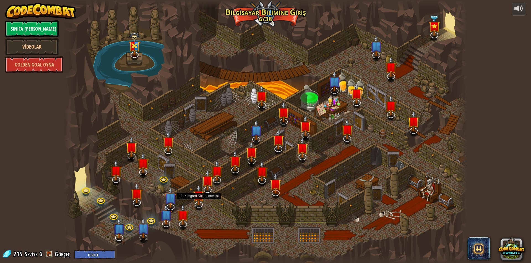
select select "tr"
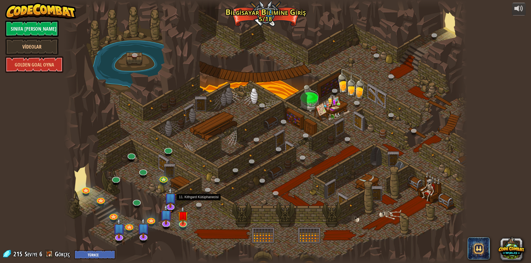
click at [196, 204] on link at bounding box center [199, 205] width 11 height 8
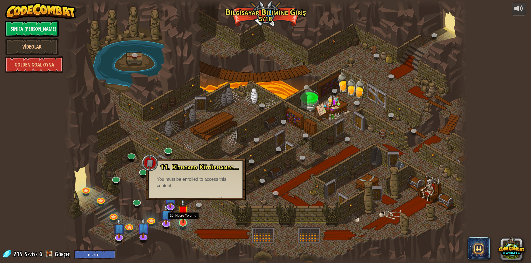
click at [181, 218] on img at bounding box center [182, 211] width 11 height 25
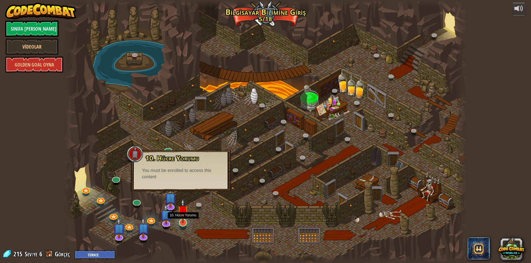
click at [184, 220] on img at bounding box center [182, 211] width 11 height 25
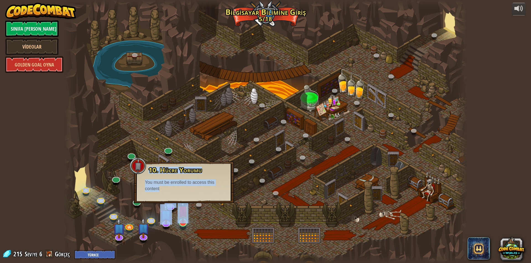
drag, startPoint x: 179, startPoint y: 200, endPoint x: 181, endPoint y: 209, distance: 9.1
click at [181, 207] on div "25. Kithgard Kapıları (Kilitli) Kithgard zindanlarından kaç ve gardiyanların se…" at bounding box center [265, 131] width 403 height 263
click at [19, 33] on link "Sınıfa [PERSON_NAME]" at bounding box center [31, 28] width 53 height 17
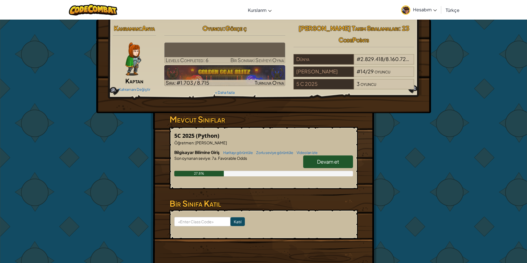
click at [334, 162] on span "Devam et" at bounding box center [328, 162] width 22 height 6
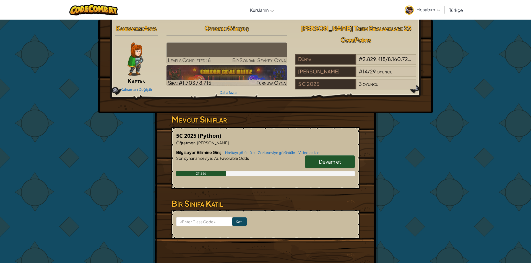
select select "tr"
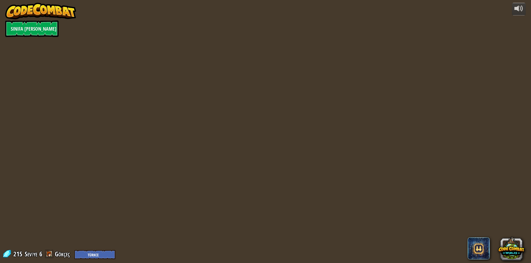
select select "tr"
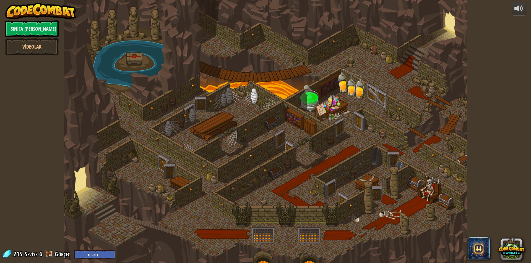
select select "tr"
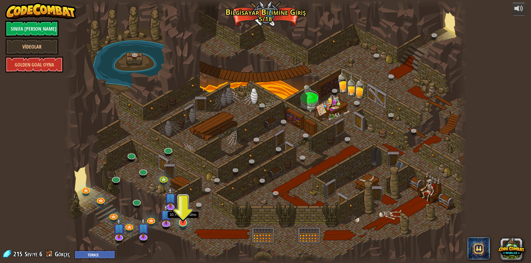
click at [185, 223] on img at bounding box center [182, 211] width 11 height 25
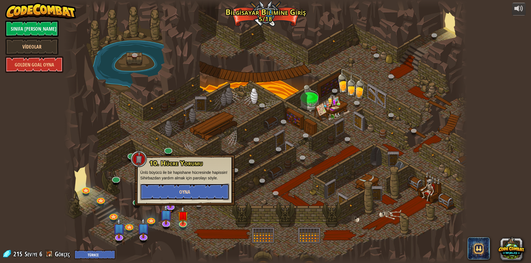
click at [189, 190] on span "Oyna" at bounding box center [184, 192] width 11 height 7
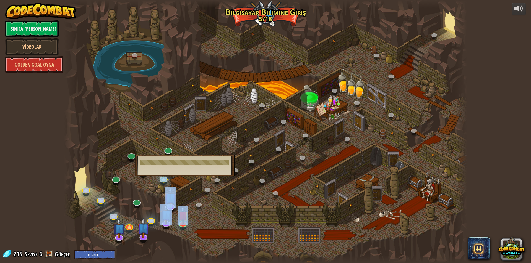
drag, startPoint x: 202, startPoint y: 165, endPoint x: 237, endPoint y: 161, distance: 36.2
click at [237, 161] on div "25. Kithgard Kapıları (Kilitli) Kithgard zindanlarından kaç ve gardiyanların se…" at bounding box center [265, 131] width 403 height 263
click at [190, 214] on div at bounding box center [265, 131] width 403 height 263
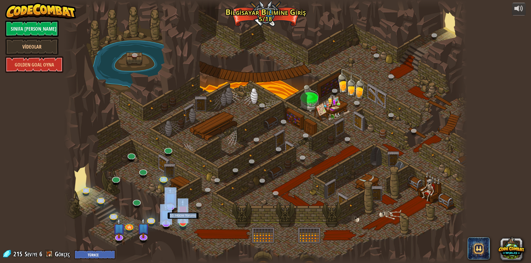
click at [178, 219] on img at bounding box center [182, 211] width 11 height 25
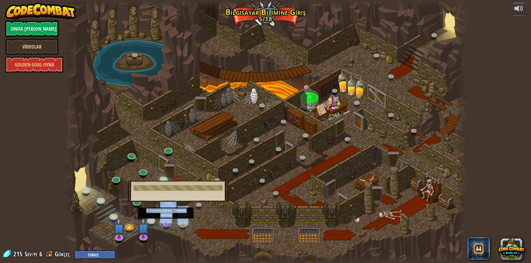
click at [162, 224] on link at bounding box center [165, 221] width 11 height 11
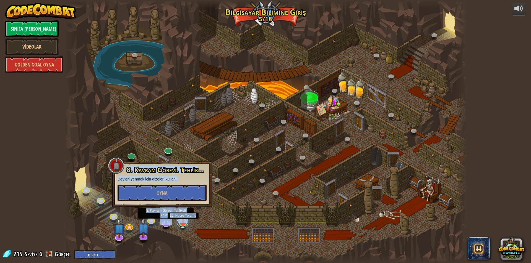
click at [177, 224] on div "25. Kithgard Kapıları (Kilitli) Kithgard zindanlarından kaç ve gardiyanların se…" at bounding box center [265, 131] width 403 height 263
click at [179, 220] on img at bounding box center [182, 211] width 11 height 25
